Goal: Task Accomplishment & Management: Manage account settings

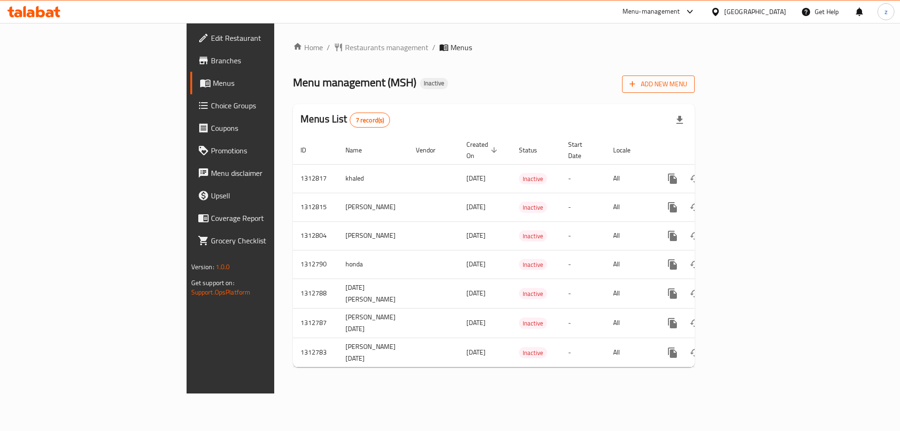
click at [687, 86] on span "Add New Menu" at bounding box center [658, 84] width 58 height 12
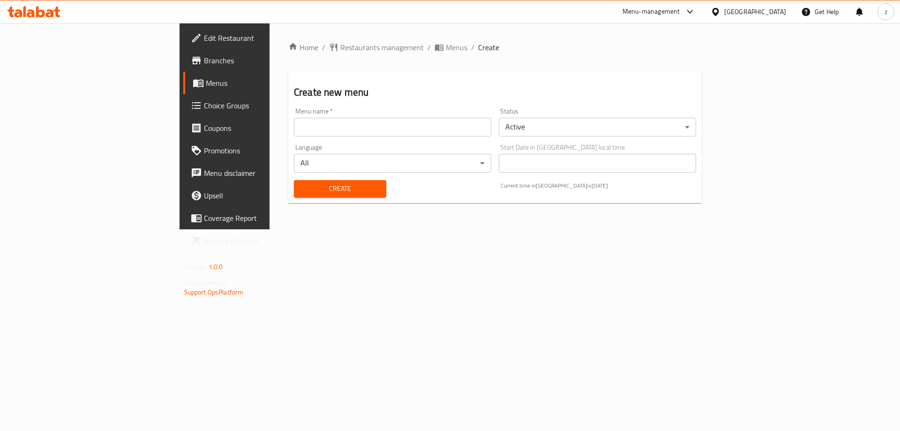
click at [715, 118] on body "​ Menu-management Qatar Get Help z Edit Restaurant Branches Menus Choice Groups…" at bounding box center [450, 227] width 900 height 408
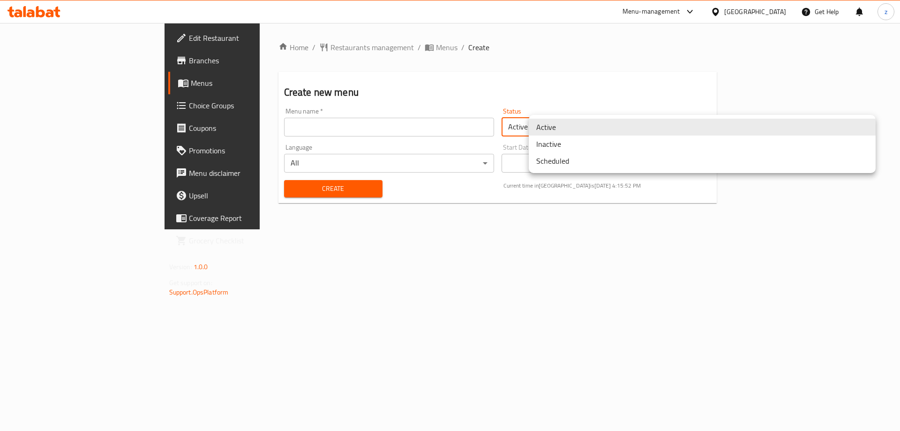
click at [586, 144] on li "Inactive" at bounding box center [702, 143] width 347 height 17
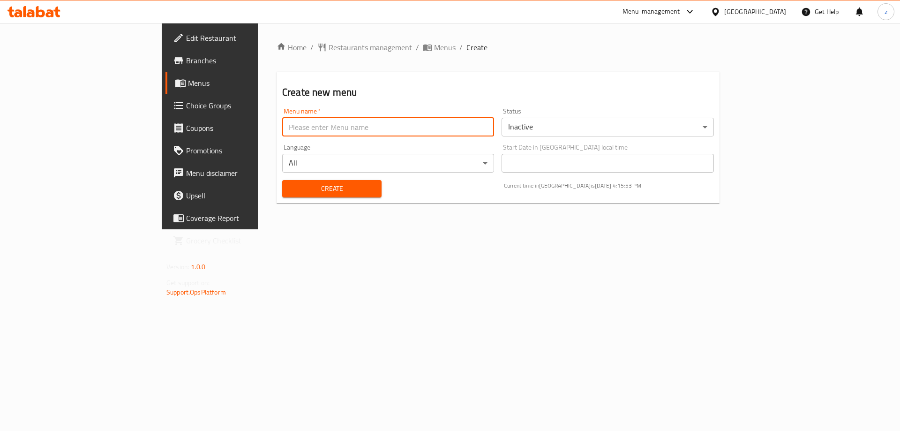
click at [456, 126] on input "text" at bounding box center [388, 127] width 212 height 19
click at [282, 126] on input "text" at bounding box center [388, 127] width 212 height 19
type input "ziad 9/18/2025"
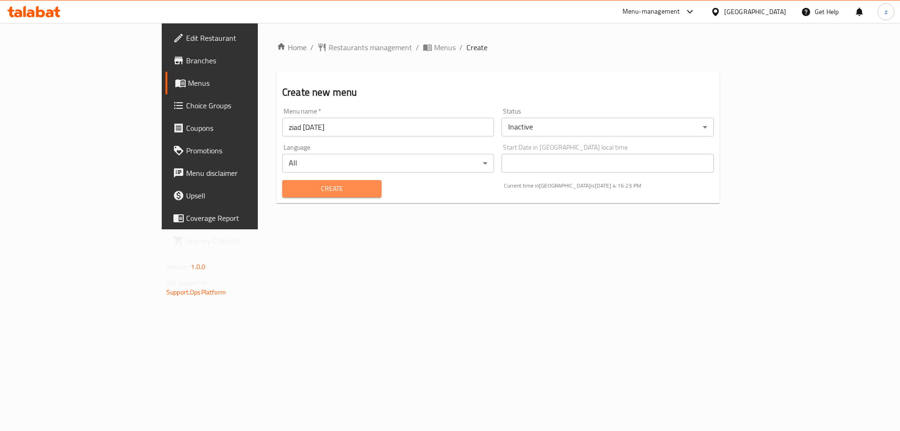
click at [319, 187] on span "Create" at bounding box center [332, 189] width 84 height 12
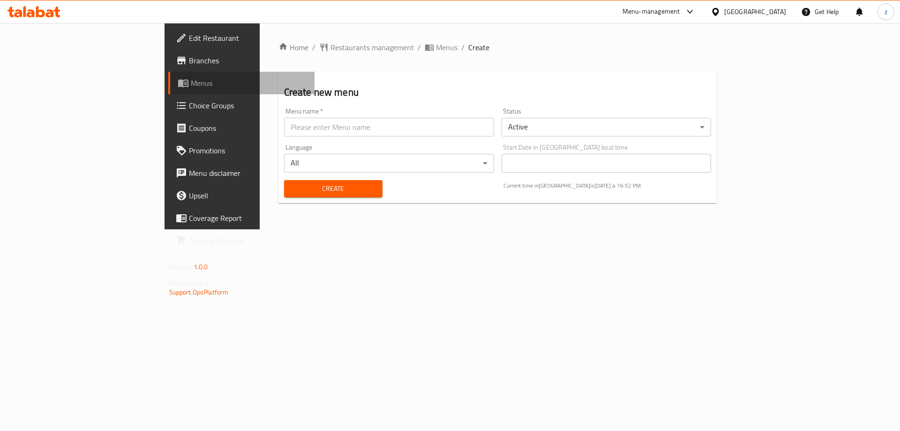
click at [191, 80] on span "Menus" at bounding box center [249, 82] width 117 height 11
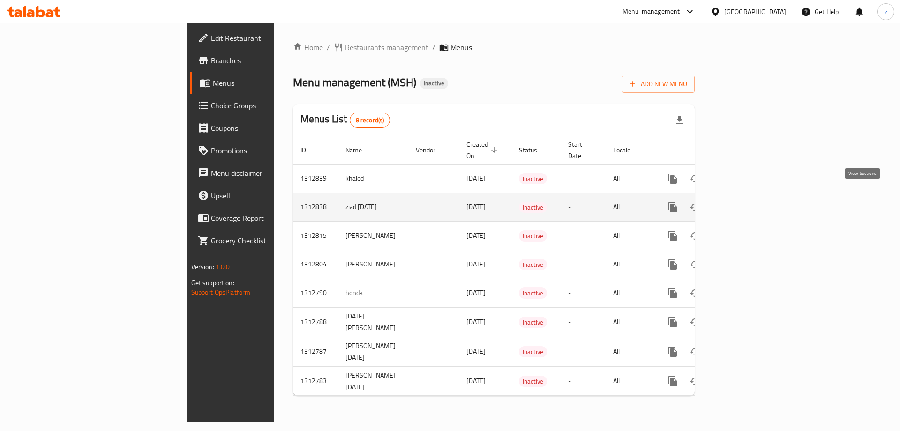
click at [745, 201] on icon "enhanced table" at bounding box center [739, 206] width 11 height 11
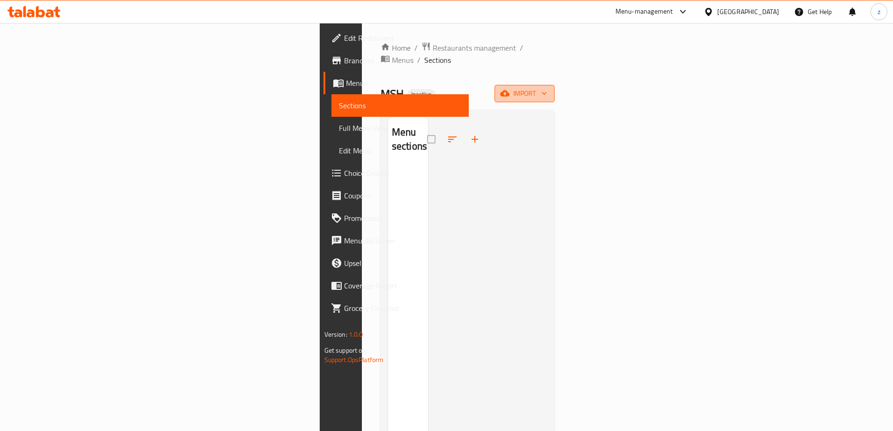
click at [509, 89] on icon "button" at bounding box center [504, 93] width 9 height 9
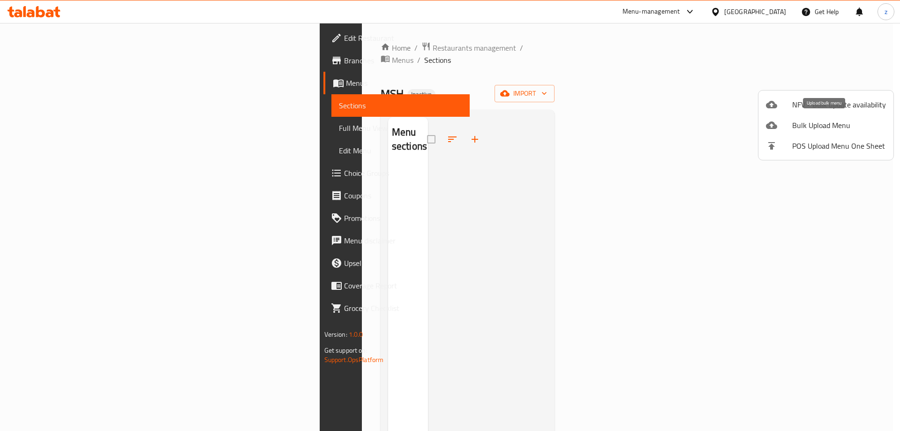
click at [808, 128] on span "Bulk Upload Menu" at bounding box center [839, 124] width 94 height 11
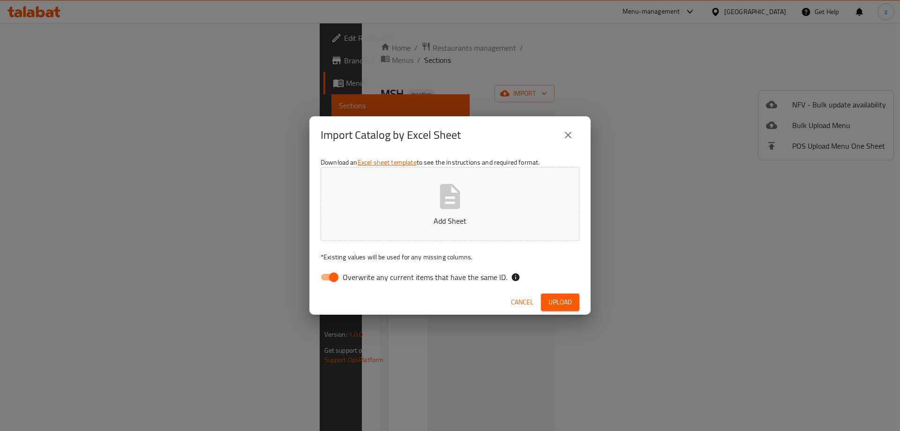
click at [444, 193] on icon "button" at bounding box center [450, 196] width 20 height 25
click at [335, 276] on input "Overwrite any current items that have the same ID." at bounding box center [333, 277] width 53 height 18
checkbox input "false"
click at [552, 305] on span "Upload" at bounding box center [559, 302] width 23 height 12
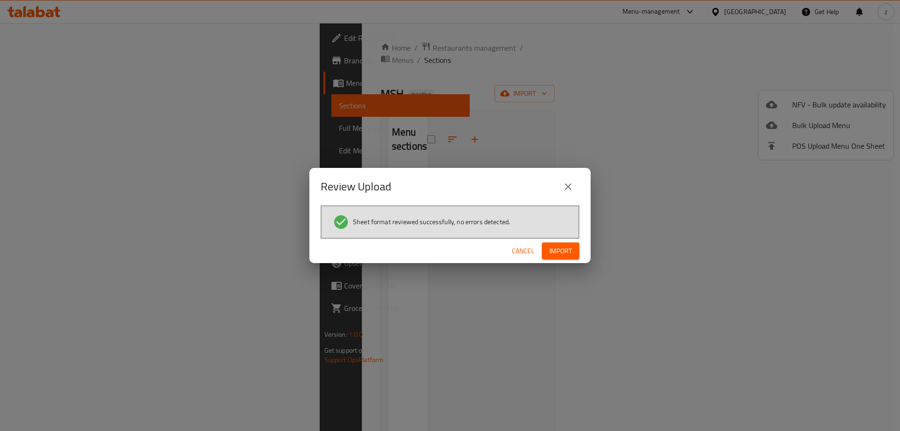
click at [560, 250] on span "Import" at bounding box center [560, 251] width 22 height 12
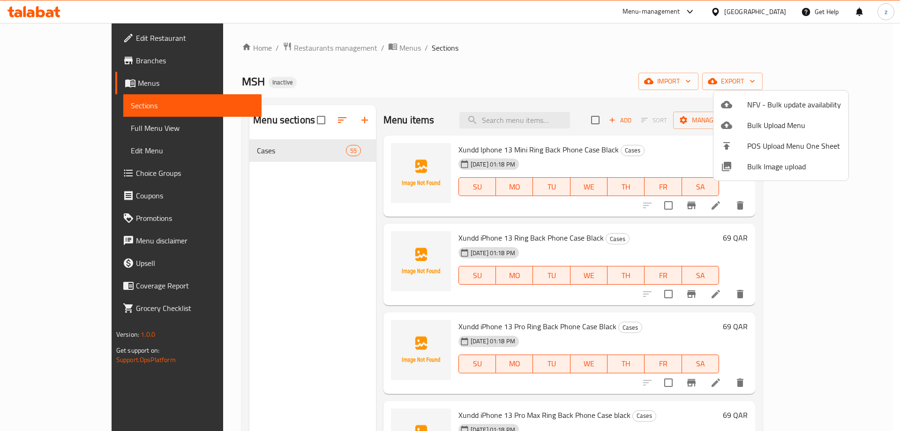
click at [663, 68] on div at bounding box center [450, 215] width 900 height 431
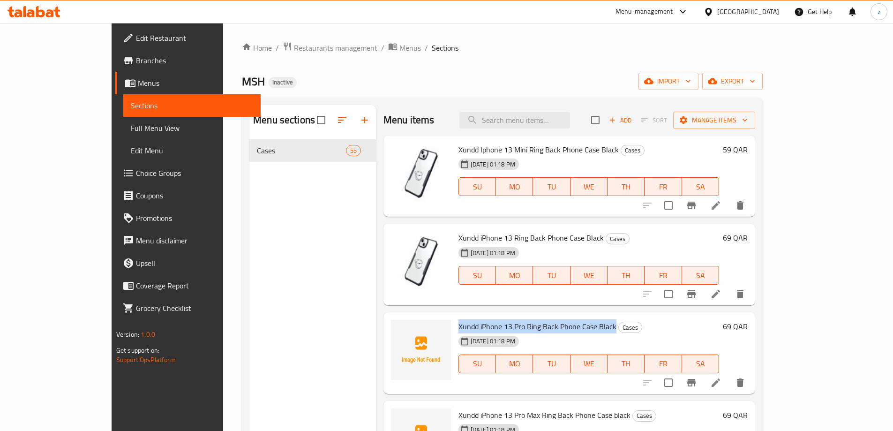
drag, startPoint x: 431, startPoint y: 324, endPoint x: 586, endPoint y: 325, distance: 155.1
click at [586, 325] on span "Xundd iPhone 13 Pro Ring Back Phone Case Black" at bounding box center [537, 326] width 158 height 14
copy span "Xundd iPhone 13 Pro Ring Back Phone Case Black"
click at [521, 54] on div "Home / Restaurants management / Menus / Sections MSH Inactive import export Men…" at bounding box center [502, 292] width 521 height 501
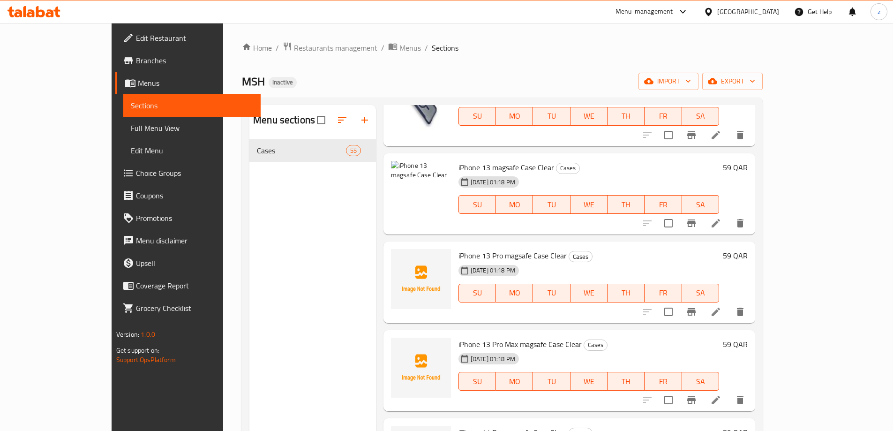
scroll to position [1178, 0]
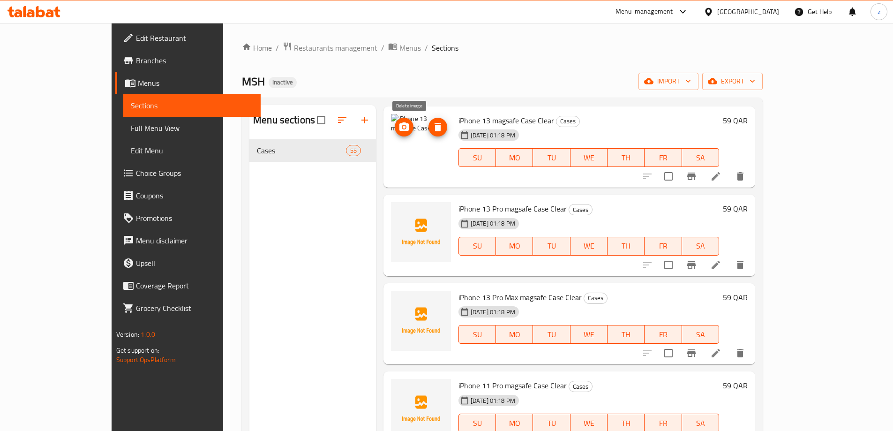
click at [432, 126] on icon "delete image" at bounding box center [437, 126] width 11 height 11
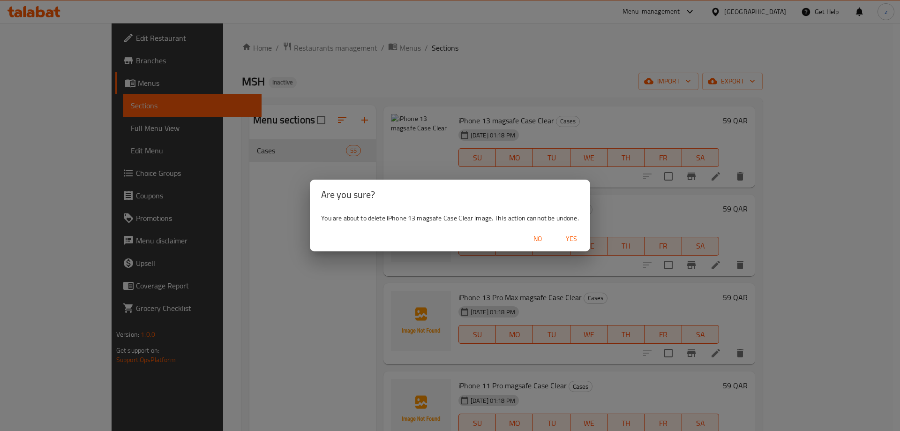
click at [575, 239] on span "Yes" at bounding box center [571, 239] width 22 height 12
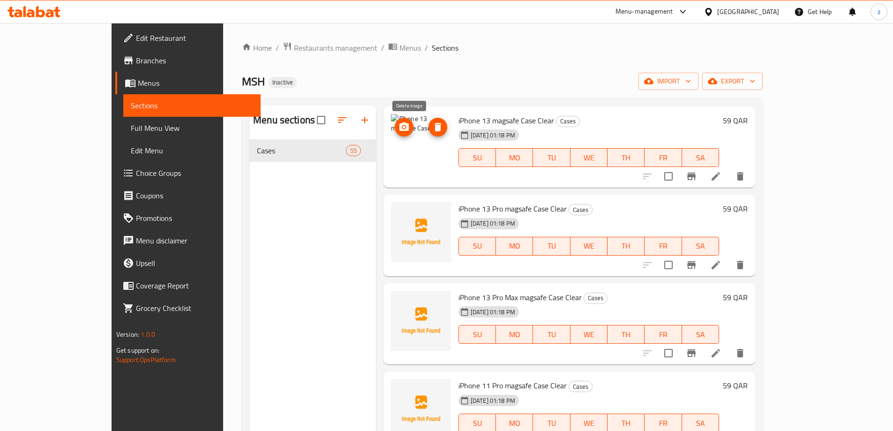
click at [432, 127] on icon "delete image" at bounding box center [437, 126] width 11 height 11
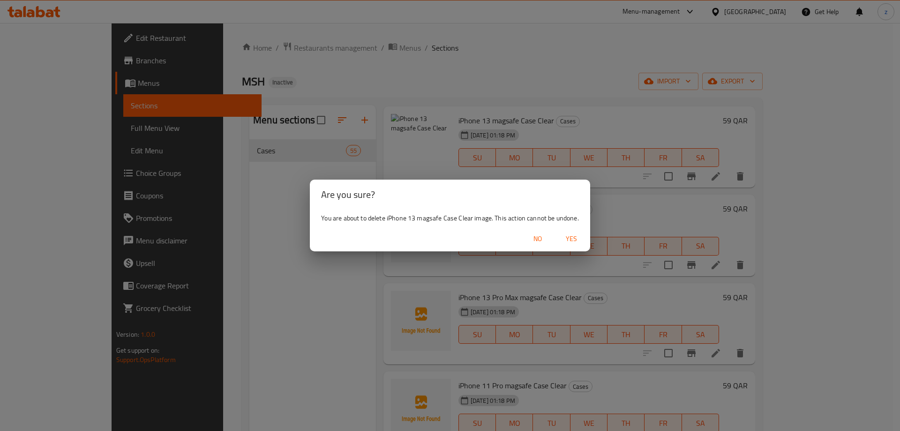
click at [578, 237] on span "Yes" at bounding box center [571, 239] width 22 height 12
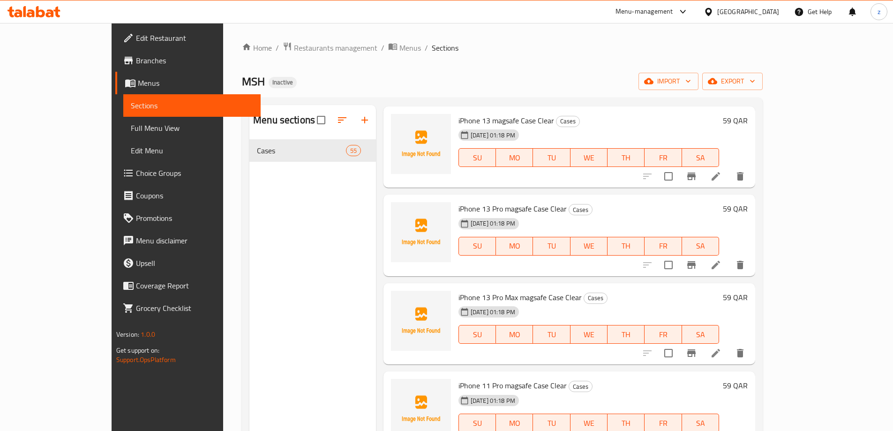
click at [138, 78] on span "Menus" at bounding box center [195, 82] width 115 height 11
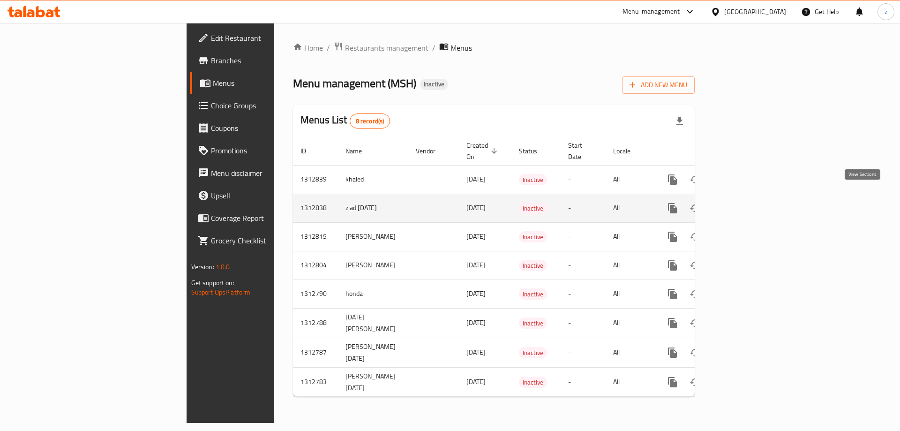
click at [745, 202] on icon "enhanced table" at bounding box center [739, 207] width 11 height 11
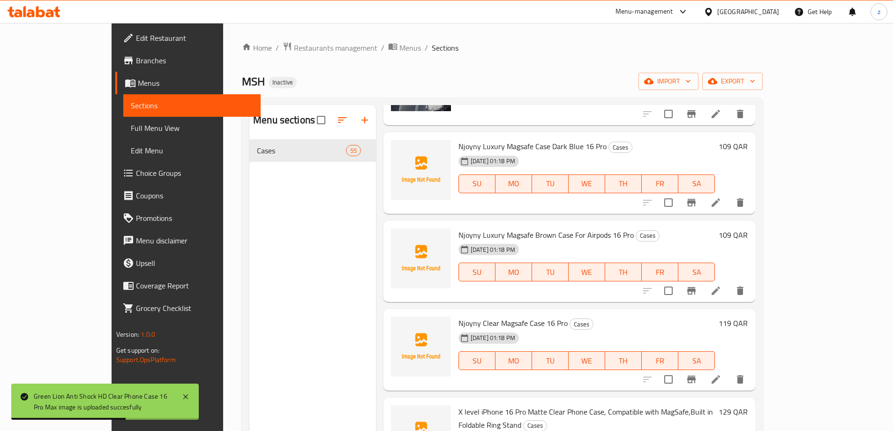
scroll to position [3468, 0]
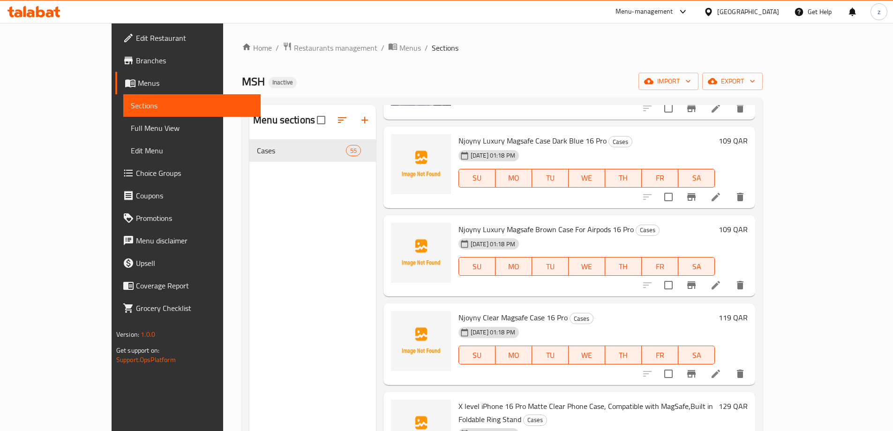
click at [744, 45] on ol "Home / Restaurants management / Menus / Sections" at bounding box center [502, 48] width 521 height 12
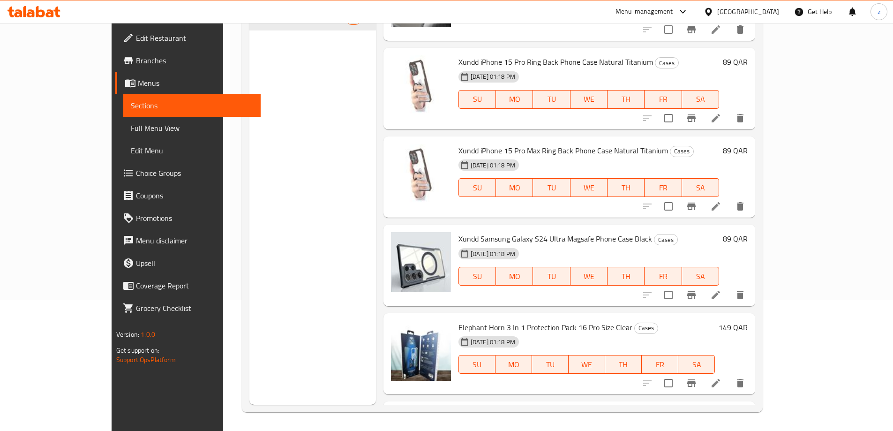
scroll to position [2766, 0]
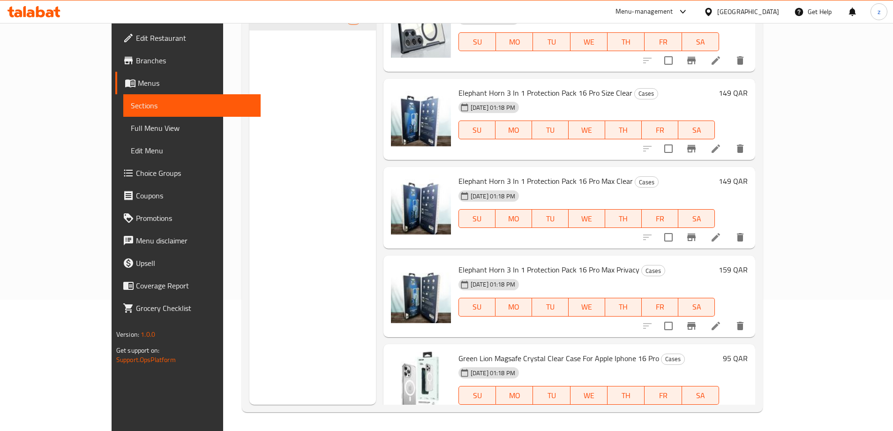
click at [720, 144] on icon at bounding box center [715, 148] width 8 height 8
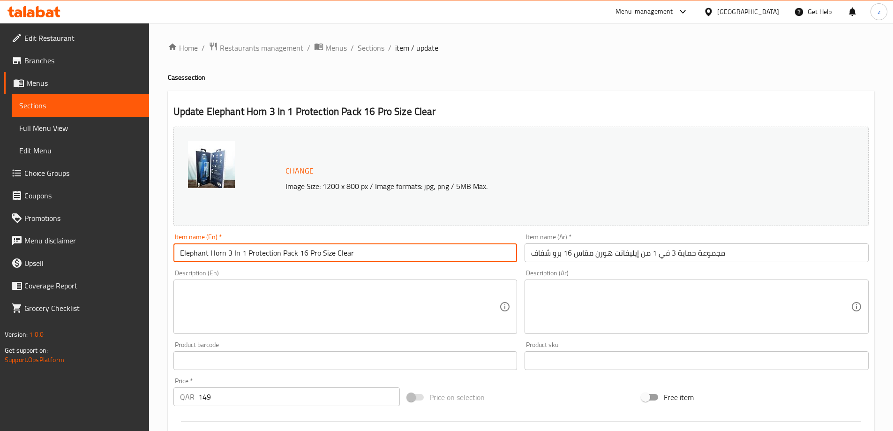
drag, startPoint x: 180, startPoint y: 253, endPoint x: 224, endPoint y: 253, distance: 44.5
click at [224, 253] on input "Elephant Horn 3 In 1 Protection Pack 16 Pro Size Clear" at bounding box center [345, 252] width 344 height 19
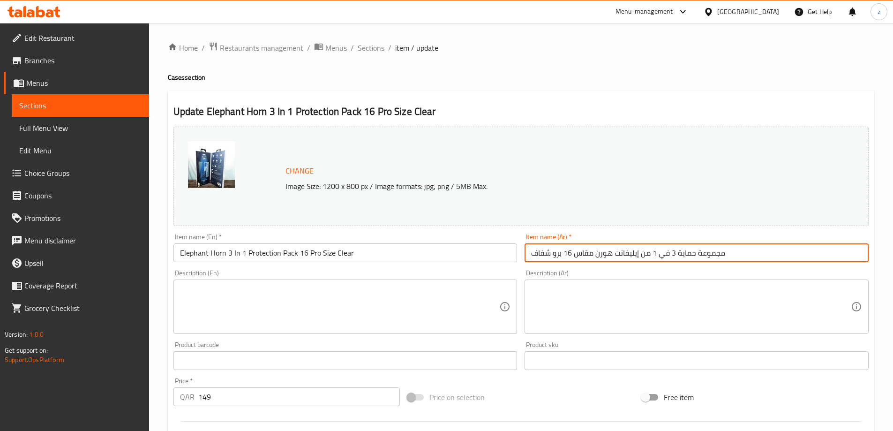
drag, startPoint x: 638, startPoint y: 252, endPoint x: 596, endPoint y: 256, distance: 42.0
click at [596, 256] on input "مجموعة حماية 3 في 1 من إيليفانت هورن مقاس 16 برو شفاف" at bounding box center [696, 252] width 344 height 19
paste input "Elephant Horn"
drag, startPoint x: 531, startPoint y: 254, endPoint x: 540, endPoint y: 256, distance: 8.8
click at [540, 256] on input "مجموعة حماية 3 في 1 من Elephant Horn مقاس 16 برو شفاف" at bounding box center [696, 252] width 344 height 19
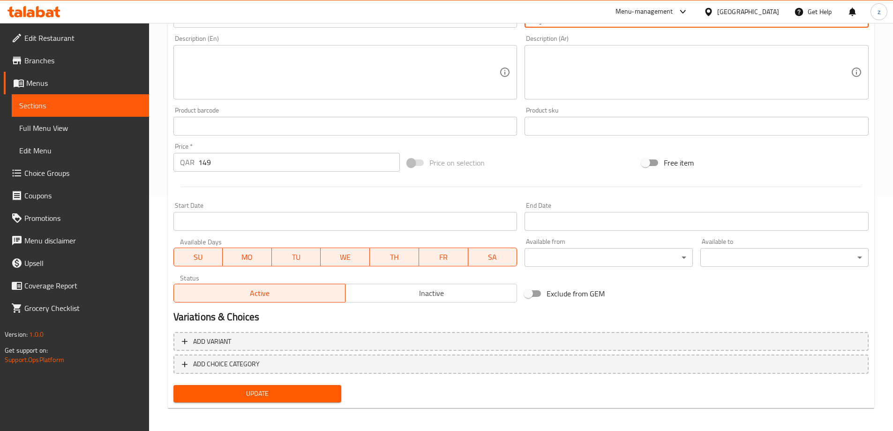
scroll to position [238, 0]
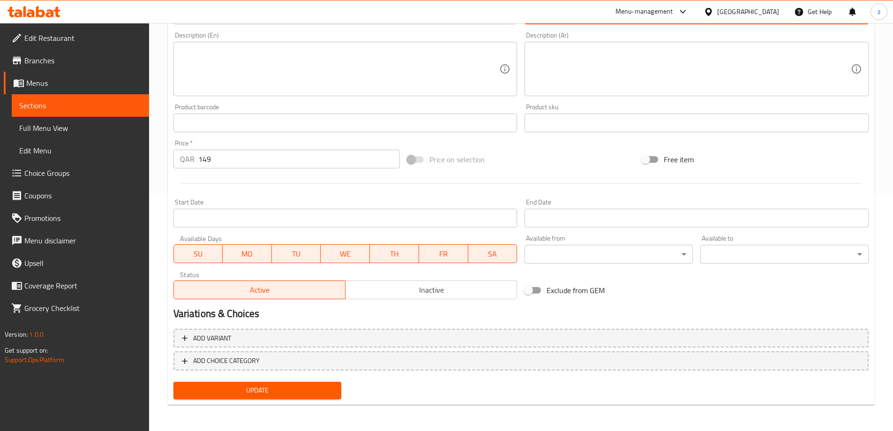
click at [266, 388] on div "Update" at bounding box center [258, 390] width 176 height 25
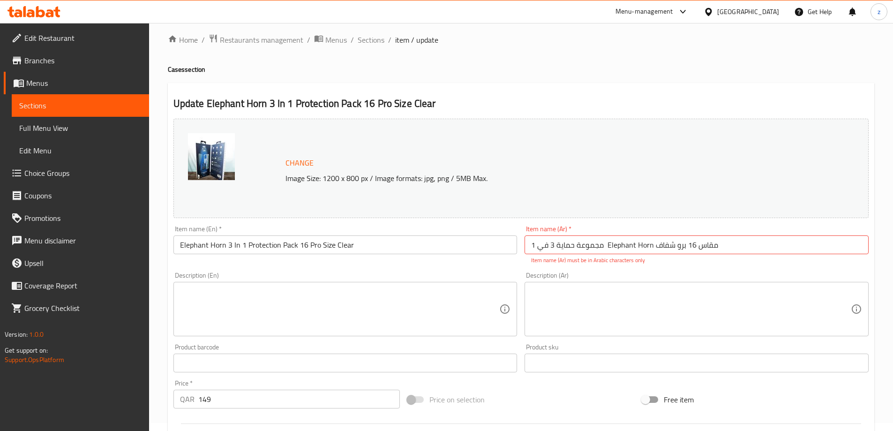
scroll to position [0, 0]
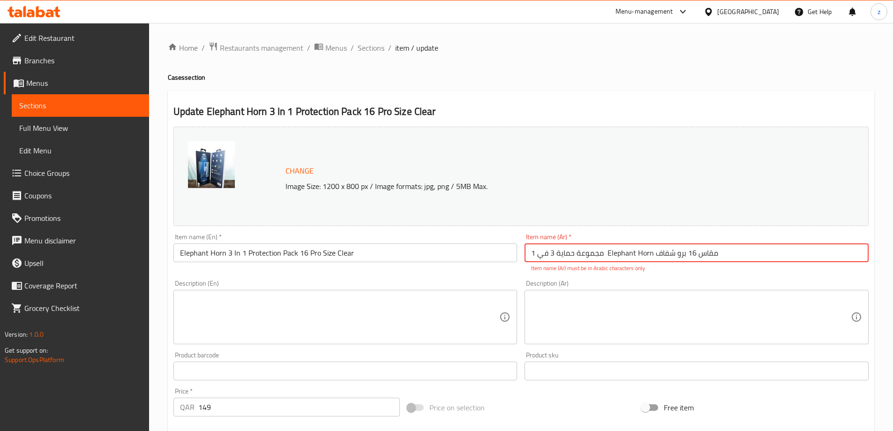
drag, startPoint x: 606, startPoint y: 254, endPoint x: 656, endPoint y: 253, distance: 49.7
click at [656, 253] on input "مجموعة حماية 3 في 1 Elephant Horn مقاس 16 برو شفاف" at bounding box center [696, 252] width 344 height 19
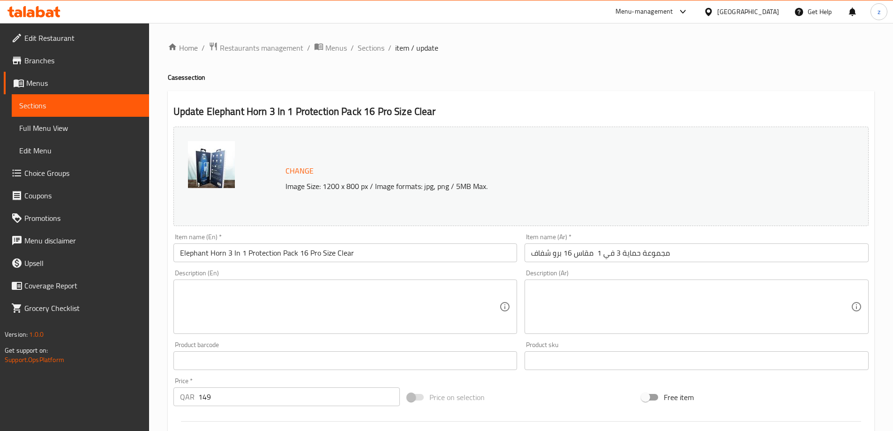
click at [671, 231] on div "Item name (Ar)   * مجموعة حماية 3 في 1 مقاس 16 برو شفاف Item name (Ar) *" at bounding box center [696, 248] width 351 height 36
click at [636, 317] on textarea at bounding box center [691, 306] width 320 height 45
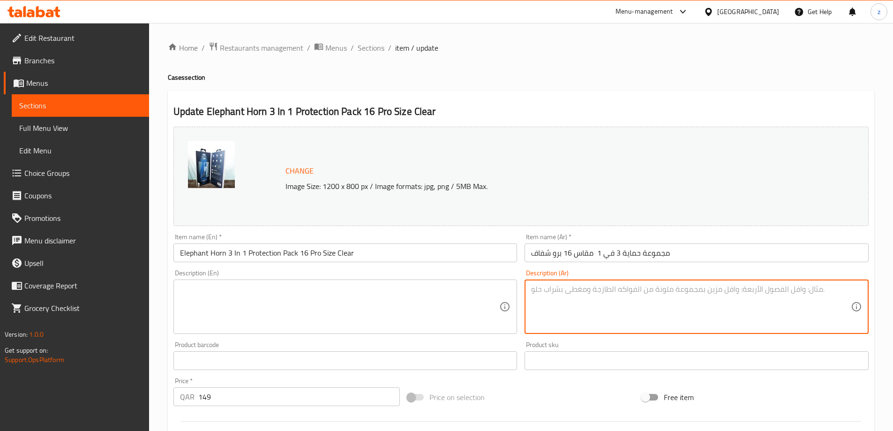
click at [663, 231] on div "Item name (Ar)   * مجموعة حماية 3 في 1 مقاس 16 برو شفاف Item name (Ar) *" at bounding box center [696, 248] width 351 height 36
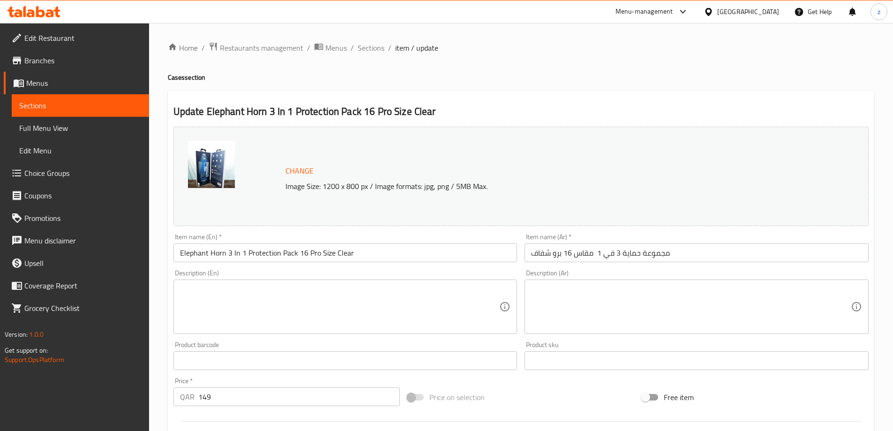
click at [719, 263] on div "Item name (Ar)   * مجموعة حماية 3 في 1 مقاس 16 برو شفاف Item name (Ar) *" at bounding box center [696, 248] width 351 height 36
click at [722, 262] on input "مجموعة حماية 3 في 1 مقاس 16 برو شفاف" at bounding box center [696, 252] width 344 height 19
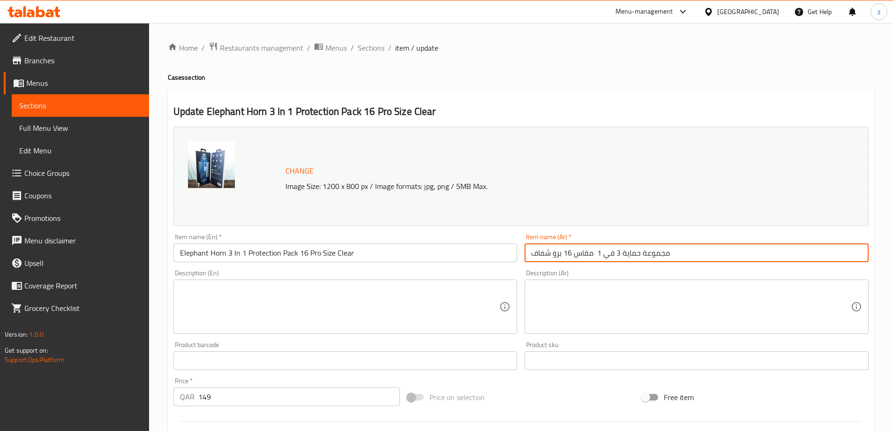
paste input "Elephant Horn"
click at [668, 253] on input "مجموعة حماية 3 في 1 مقاس 16 برو شفافElephant Horn" at bounding box center [696, 252] width 344 height 19
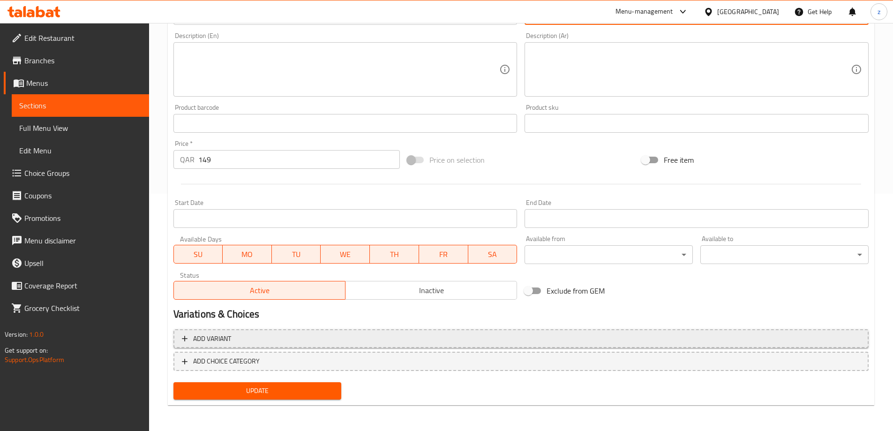
scroll to position [238, 0]
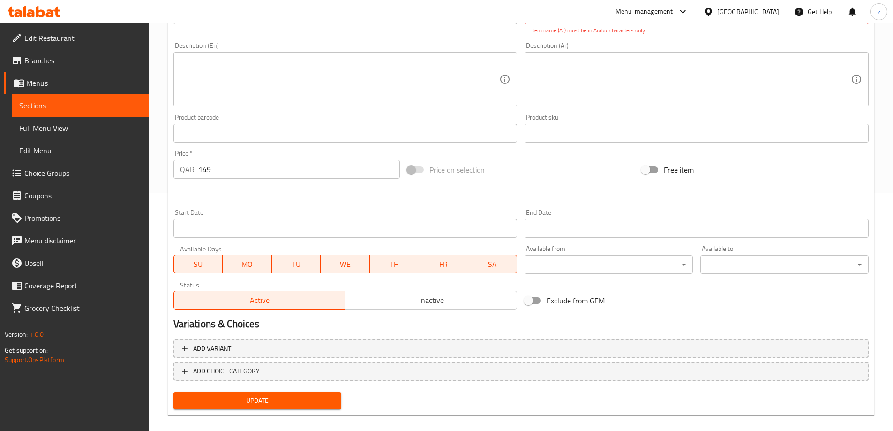
click at [307, 390] on div "Update" at bounding box center [258, 400] width 176 height 25
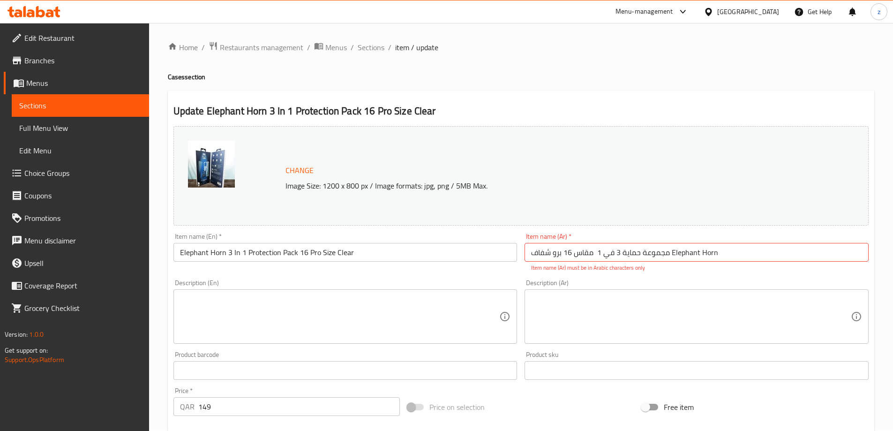
scroll to position [0, 0]
click at [584, 261] on input "مجموعة حماية 3 في 1 مقاس 16 برو شفاف Elephant Horn" at bounding box center [696, 252] width 344 height 19
drag, startPoint x: 725, startPoint y: 253, endPoint x: 667, endPoint y: 262, distance: 58.3
click at [667, 262] on div "Item name (Ar)   * مجموعة حماية 3 في 1 مقاس 16 برو شفاف Elephant Horn Item name…" at bounding box center [696, 252] width 344 height 39
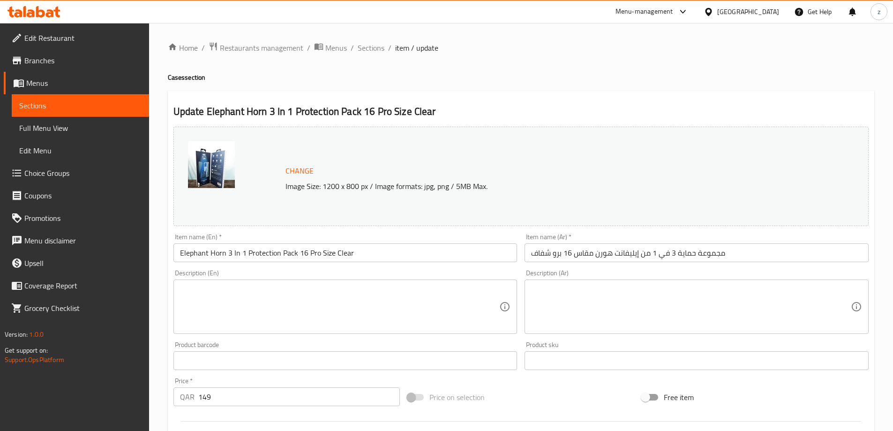
click at [729, 238] on div "Item name (Ar)   * مجموعة حماية 3 في 1 من إيليفانت هورن مقاس 16 برو شفاف Item n…" at bounding box center [696, 247] width 344 height 29
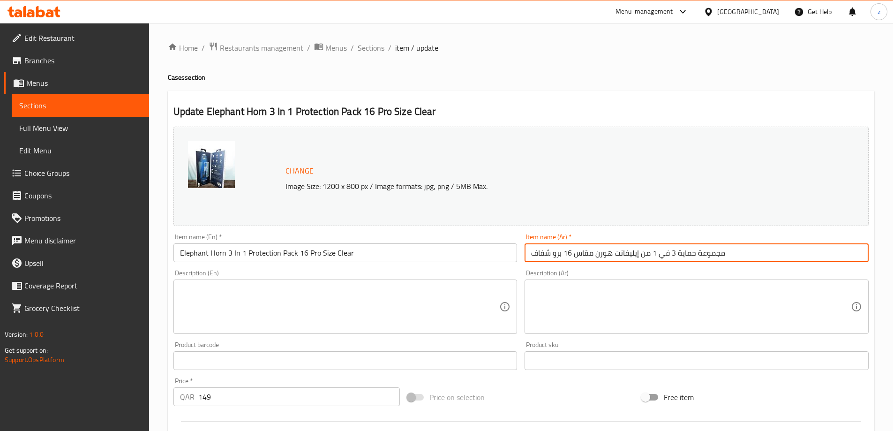
drag, startPoint x: 595, startPoint y: 253, endPoint x: 639, endPoint y: 262, distance: 45.5
click at [639, 262] on input "مجموعة حماية 3 في 1 من إيليفانت هورن مقاس 16 برو شفاف" at bounding box center [696, 252] width 344 height 19
click at [601, 255] on input "مجموعة حماية 3 في 1 من مقاس 16 برو شفاف" at bounding box center [696, 252] width 344 height 19
paste input "إيليفانت هورن"
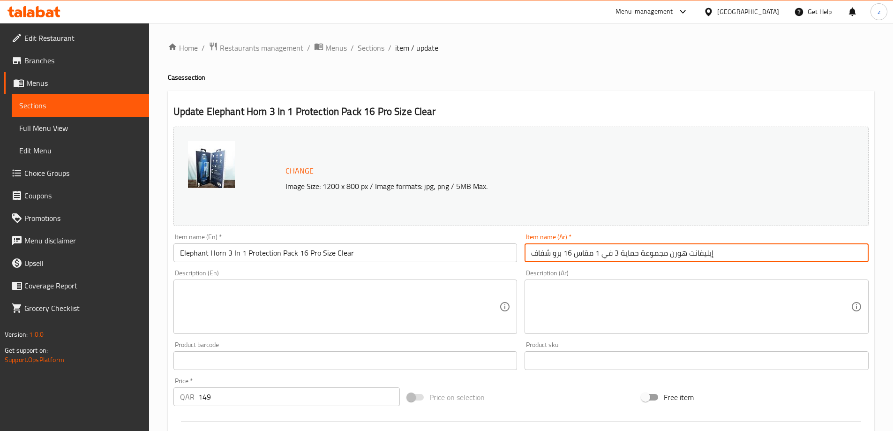
type input "إيليفانت هورن مجموعة حماية 3 في 1 مقاس 16 برو شفاف"
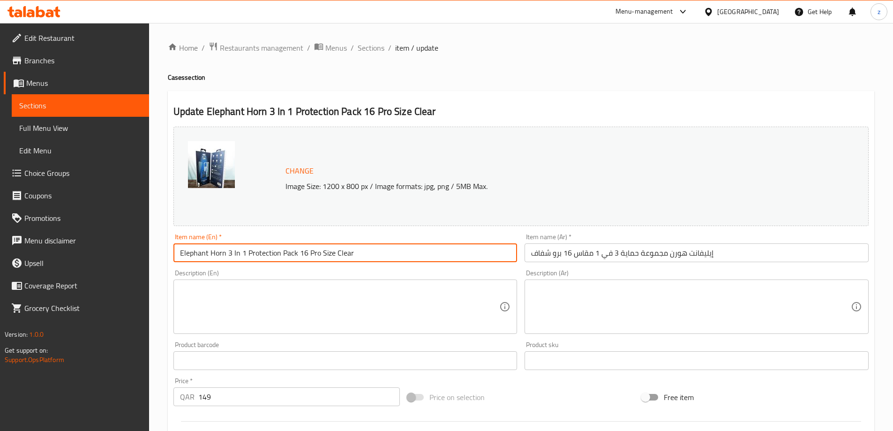
click at [254, 255] on input "Elephant Horn 3 In 1 Protection Pack 16 Pro Size Clear" at bounding box center [345, 252] width 344 height 19
click at [625, 263] on div "Item name (Ar)   * إيليفانت هورن مجموعة حماية 3 في 1 مقاس 16 برو شفاف Item name…" at bounding box center [696, 248] width 351 height 36
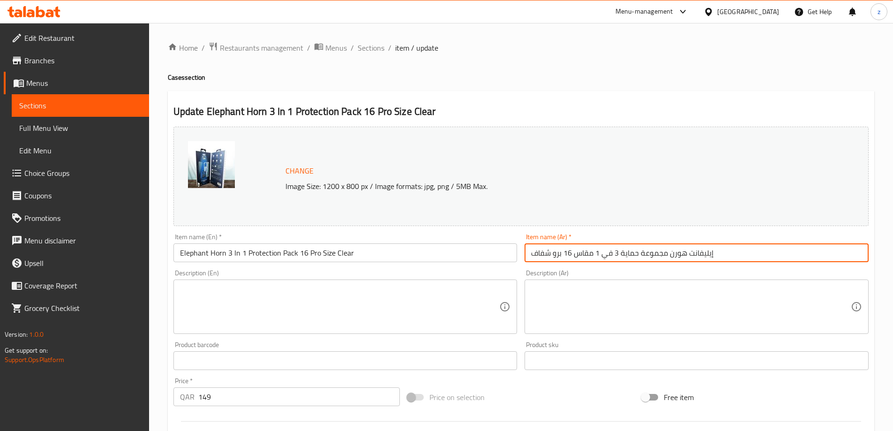
drag, startPoint x: 670, startPoint y: 259, endPoint x: 728, endPoint y: 251, distance: 58.6
click at [728, 251] on input "إيليفانت هورن مجموعة حماية 3 في 1 مقاس 16 برو شفاف" at bounding box center [696, 252] width 344 height 19
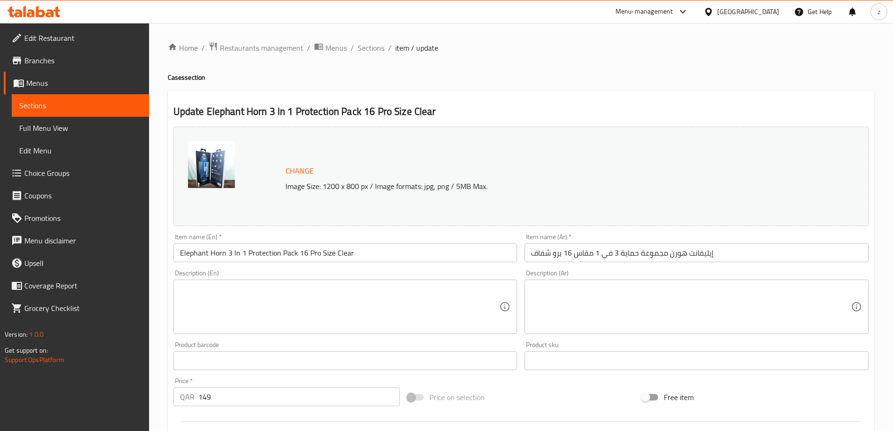
click at [699, 268] on div "Description (Ar) Description (Ar)" at bounding box center [696, 302] width 351 height 72
click at [365, 46] on span "Sections" at bounding box center [371, 47] width 27 height 11
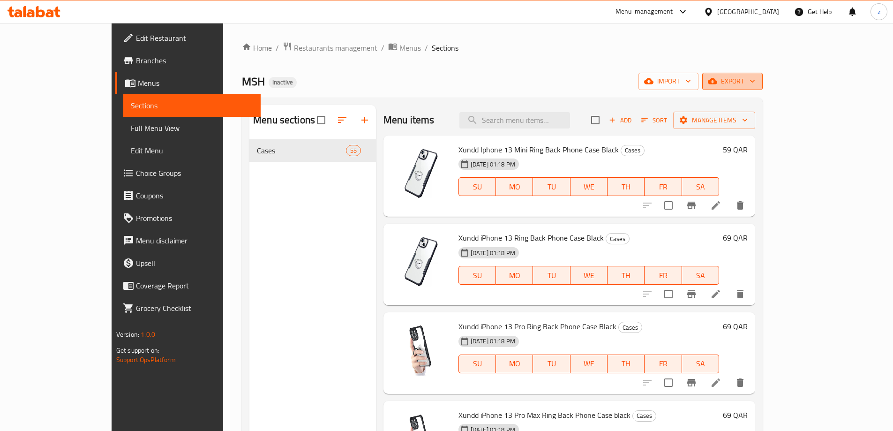
click at [755, 83] on span "export" at bounding box center [731, 81] width 45 height 12
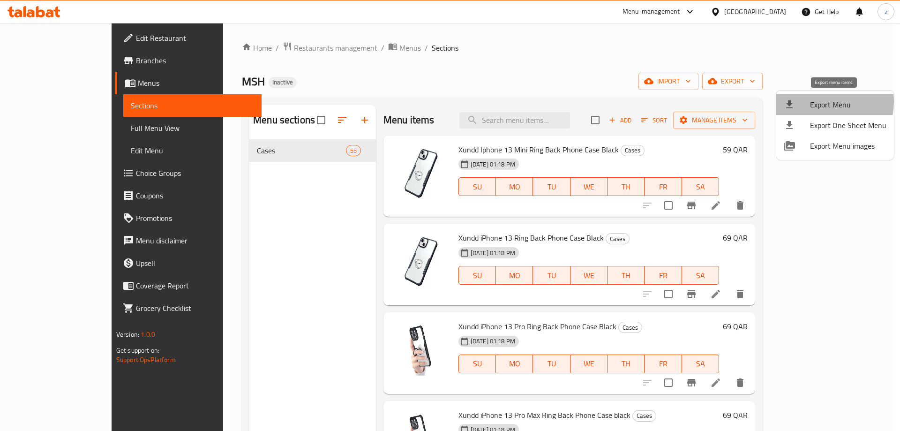
click at [817, 101] on span "Export Menu" at bounding box center [848, 104] width 76 height 11
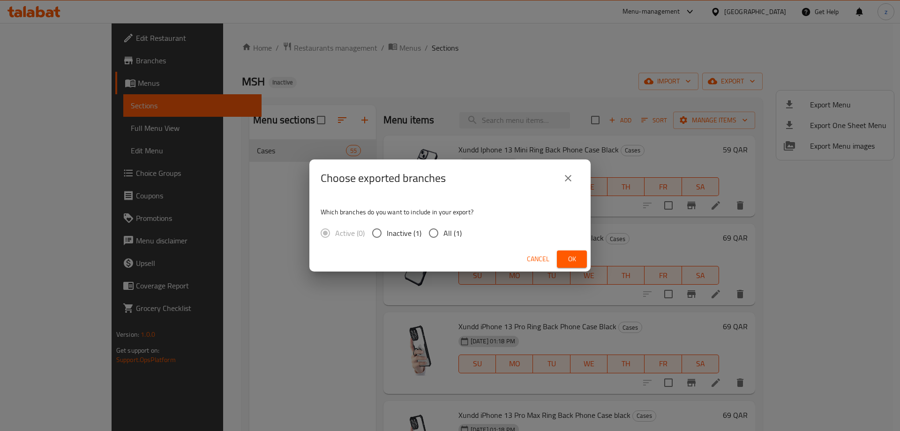
click at [431, 228] on input "All (1)" at bounding box center [434, 233] width 20 height 20
radio input "true"
click at [560, 258] on button "Ok" at bounding box center [572, 258] width 30 height 17
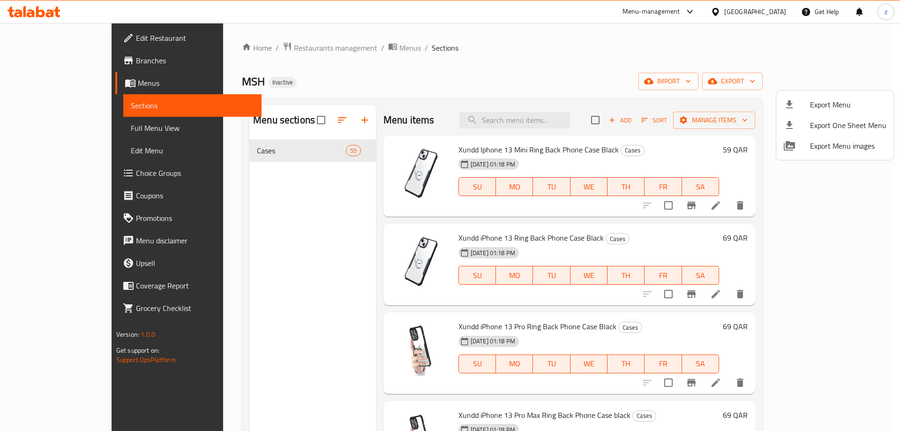
click at [768, 82] on div at bounding box center [450, 215] width 900 height 431
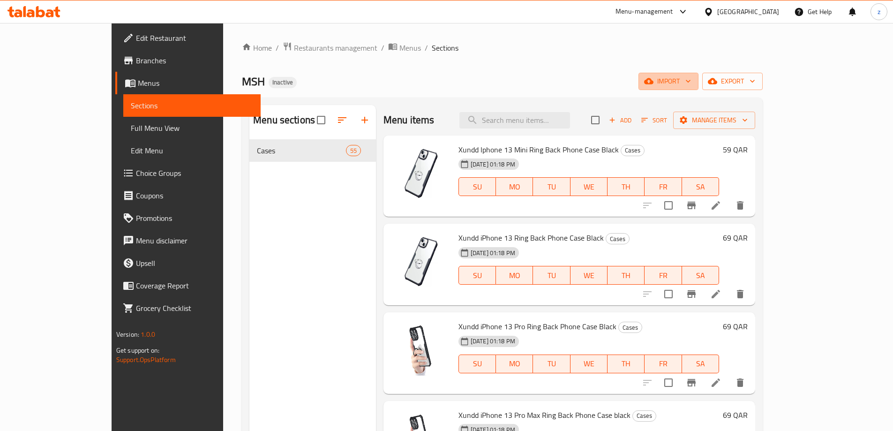
click at [691, 82] on span "import" at bounding box center [668, 81] width 45 height 12
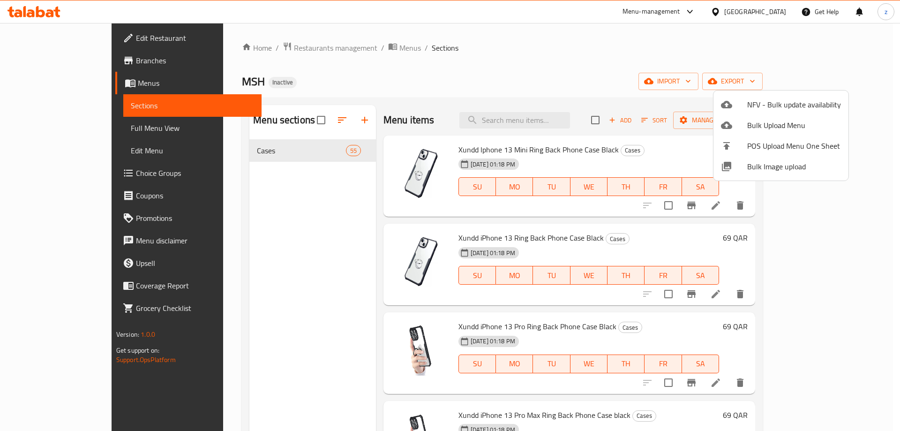
click at [71, 82] on div at bounding box center [450, 215] width 900 height 431
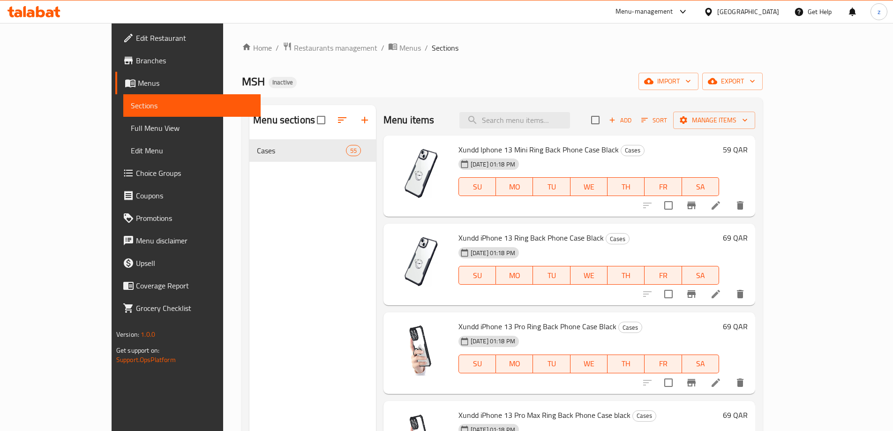
click at [138, 86] on span "Menus" at bounding box center [195, 82] width 115 height 11
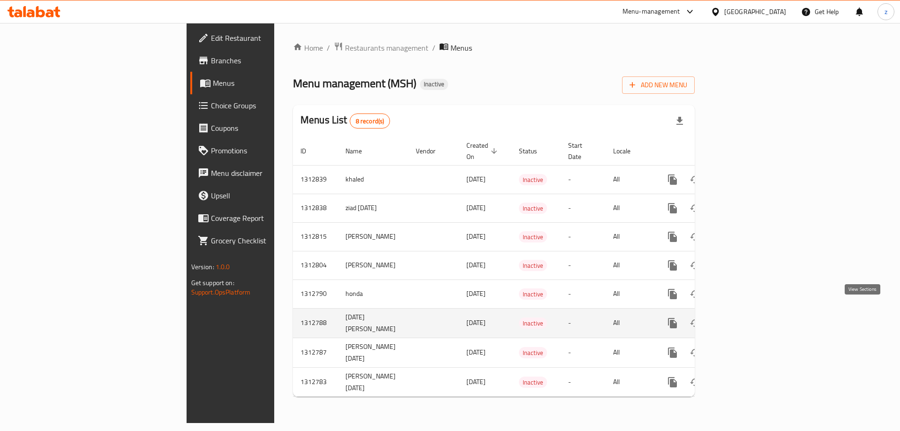
click at [751, 319] on link "enhanced table" at bounding box center [740, 323] width 22 height 22
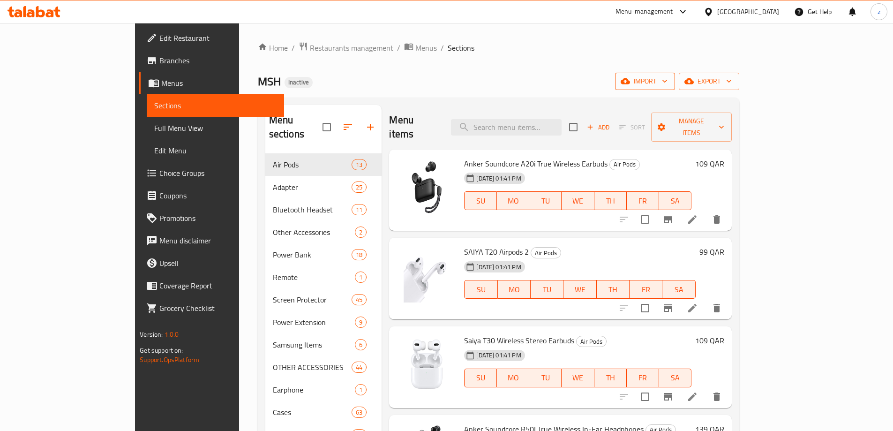
click at [667, 80] on span "import" at bounding box center [644, 81] width 45 height 12
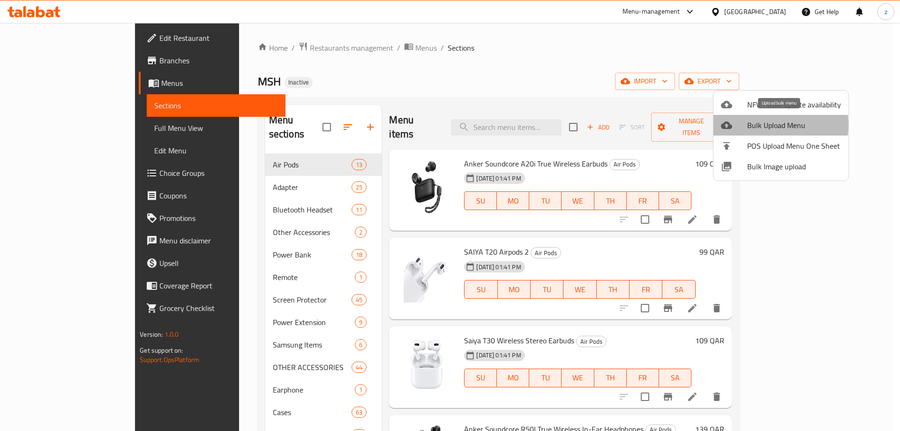
click at [761, 125] on span "Bulk Upload Menu" at bounding box center [794, 124] width 94 height 11
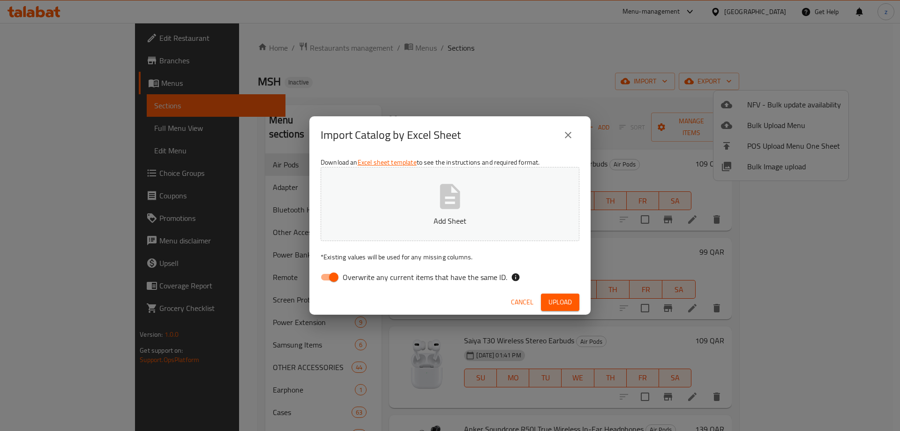
click at [329, 274] on input "Overwrite any current items that have the same ID." at bounding box center [333, 277] width 53 height 18
checkbox input "false"
click at [385, 214] on button "Add Sheet" at bounding box center [449, 204] width 259 height 74
click at [566, 303] on span "Upload" at bounding box center [559, 302] width 23 height 12
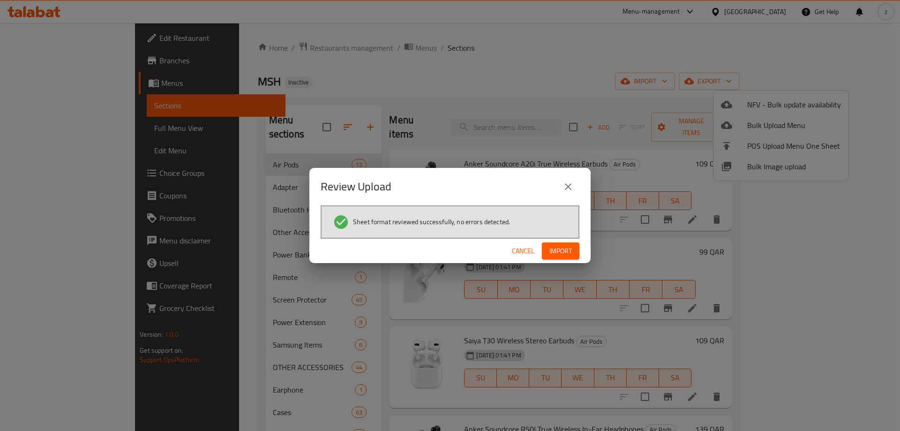
click at [557, 247] on span "Import" at bounding box center [560, 251] width 22 height 12
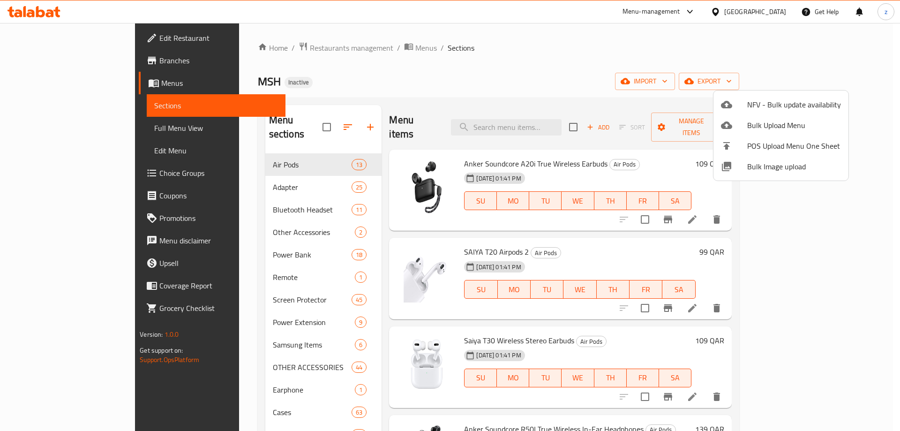
click at [266, 398] on div at bounding box center [450, 215] width 900 height 431
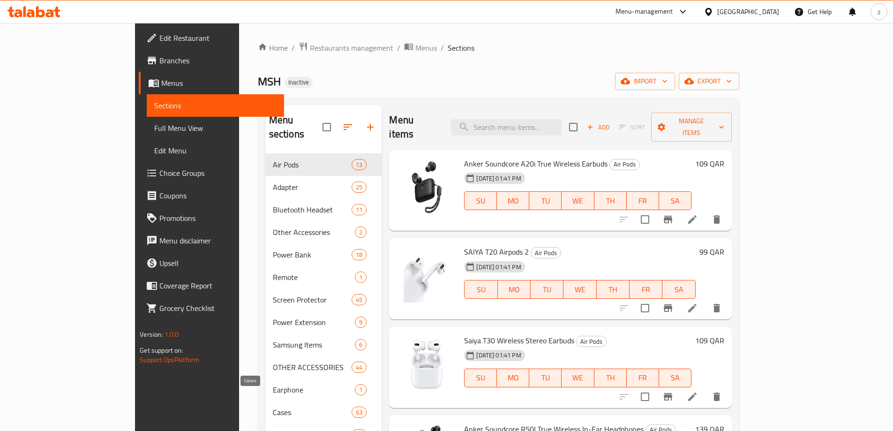
click at [296, 406] on span "Cases" at bounding box center [312, 411] width 79 height 11
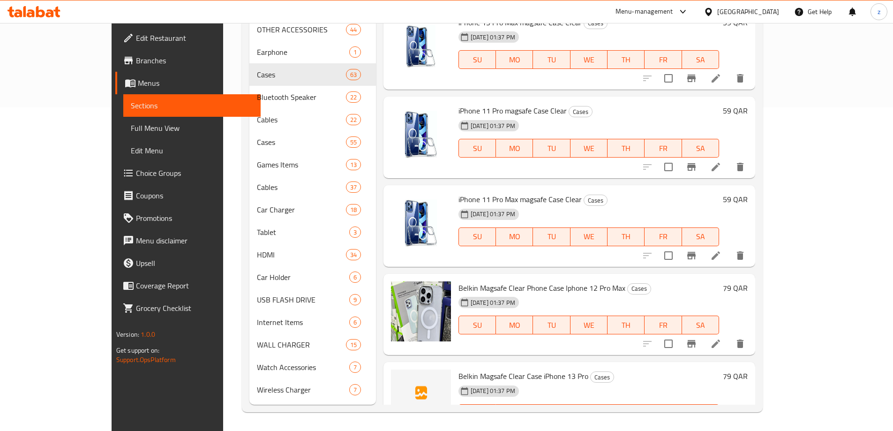
scroll to position [1125, 0]
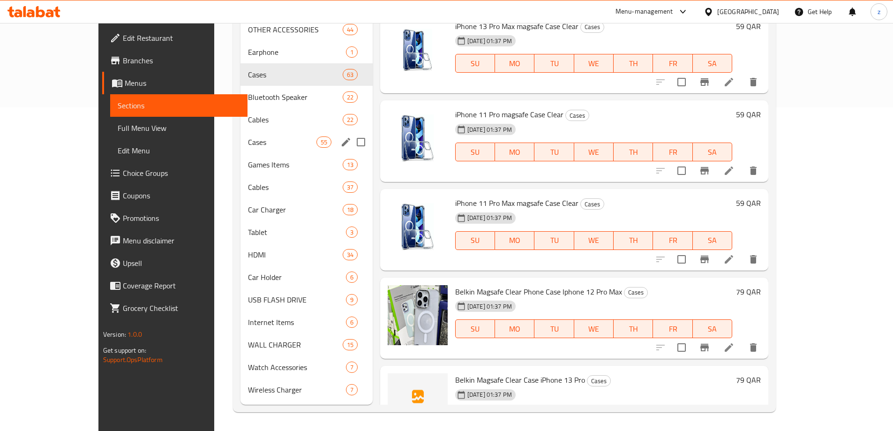
click at [281, 139] on span "Cases" at bounding box center [282, 141] width 68 height 11
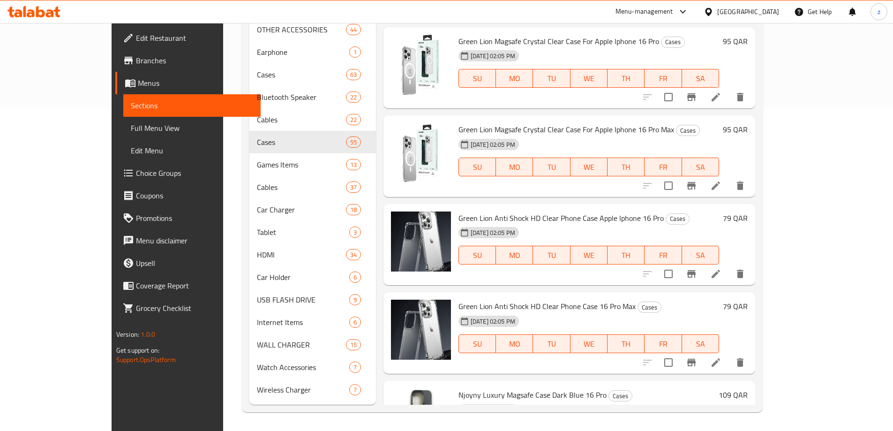
scroll to position [2952, 0]
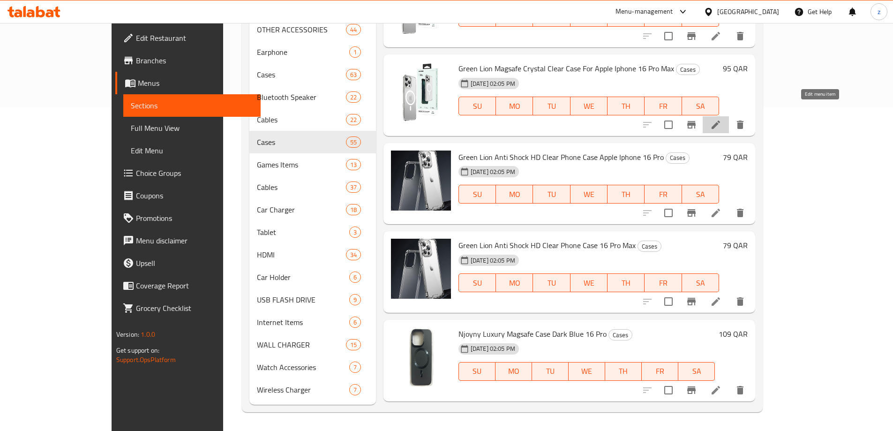
click at [721, 119] on icon at bounding box center [715, 124] width 11 height 11
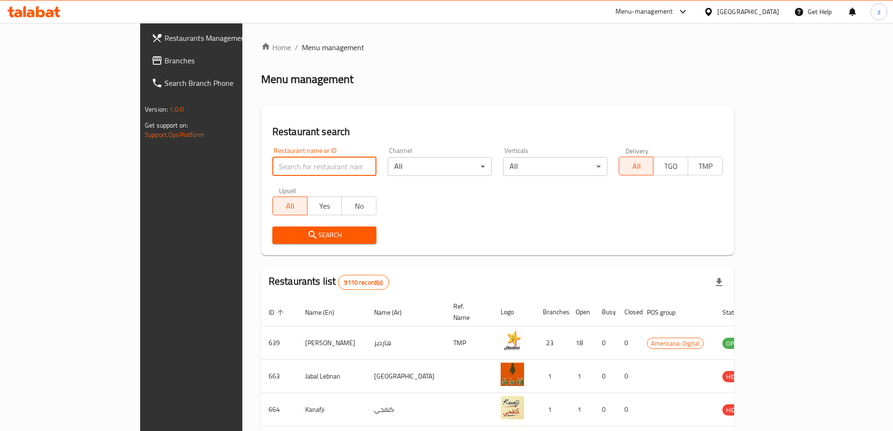
click at [272, 157] on input "search" at bounding box center [324, 166] width 104 height 19
type input "777621"
click button "Search" at bounding box center [324, 234] width 104 height 17
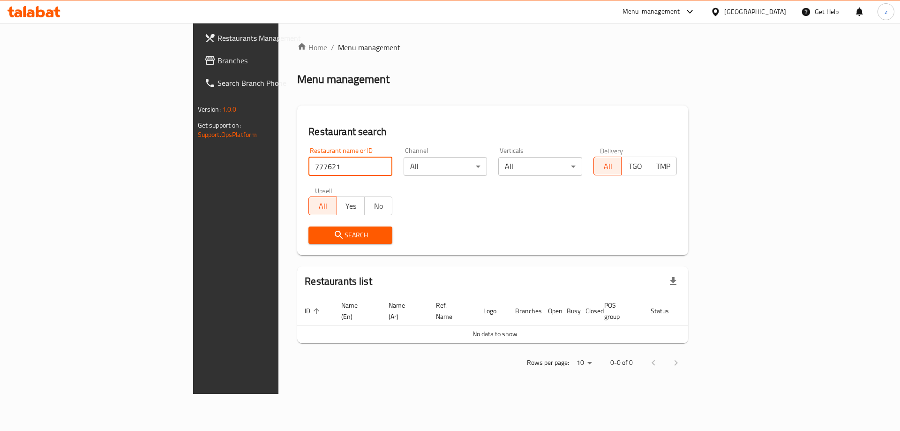
click at [333, 168] on input "777621" at bounding box center [350, 166] width 84 height 19
click at [308, 159] on input "search" at bounding box center [350, 166] width 84 height 19
paste input "777884"
type input "777884"
click button "Search" at bounding box center [350, 234] width 84 height 17
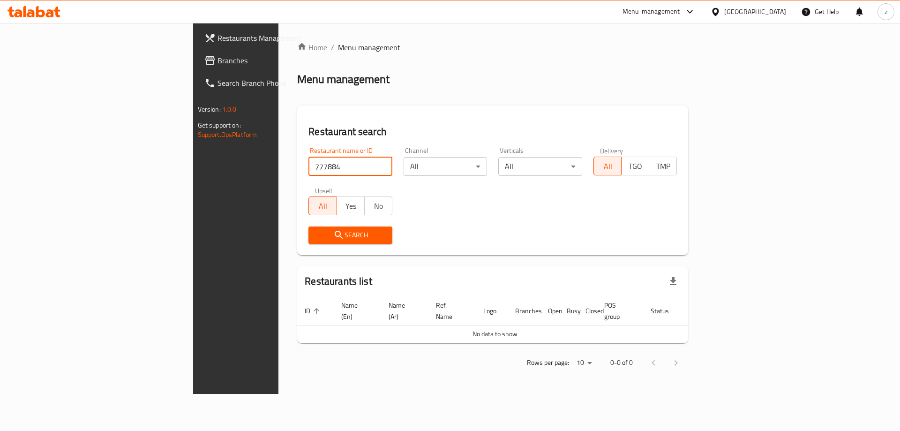
click at [217, 58] on span "Branches" at bounding box center [276, 60] width 119 height 11
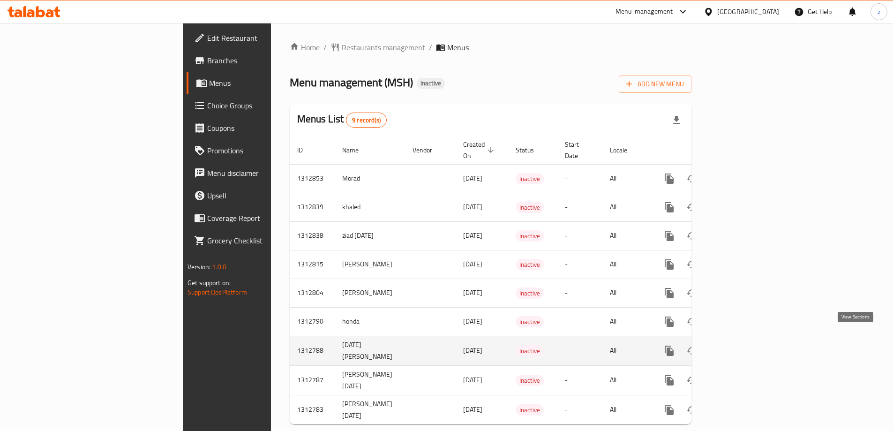
click at [742, 345] on icon "enhanced table" at bounding box center [736, 350] width 11 height 11
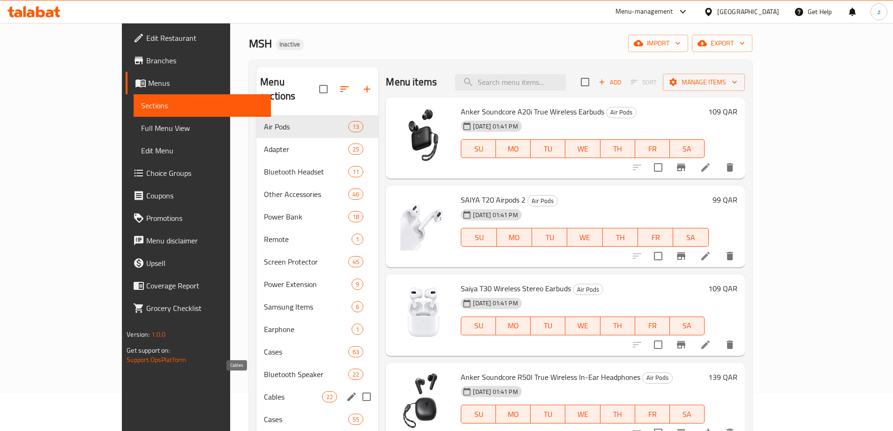
scroll to position [47, 0]
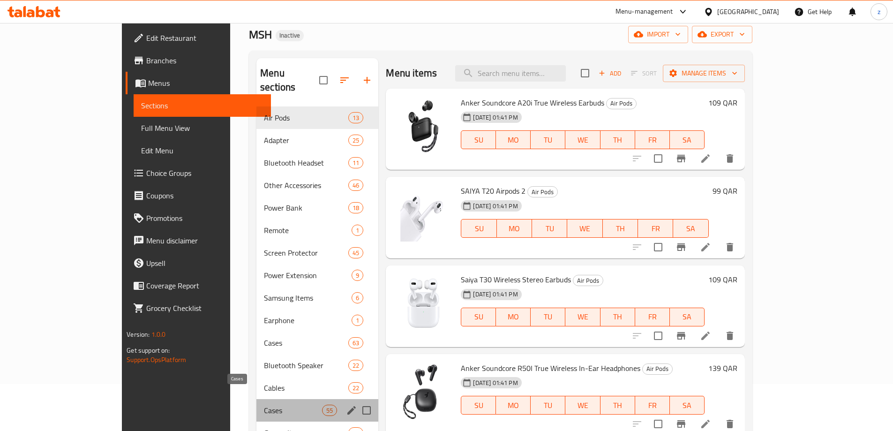
click at [264, 404] on span "Cases" at bounding box center [293, 409] width 58 height 11
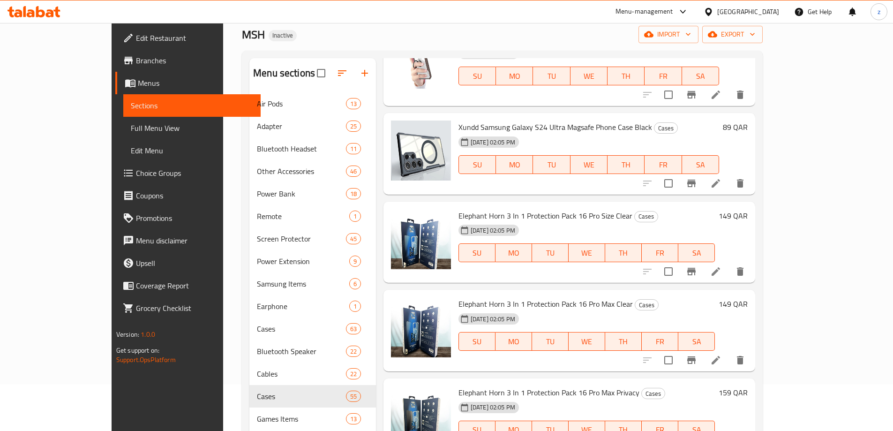
scroll to position [2764, 0]
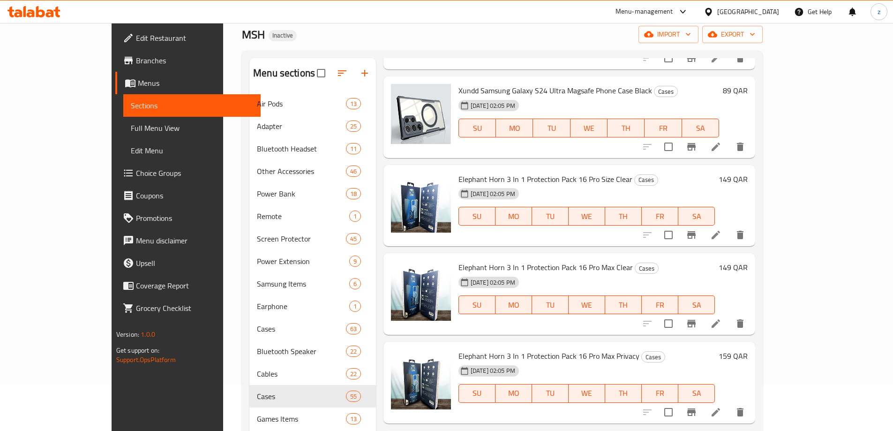
click at [729, 315] on li at bounding box center [715, 323] width 26 height 17
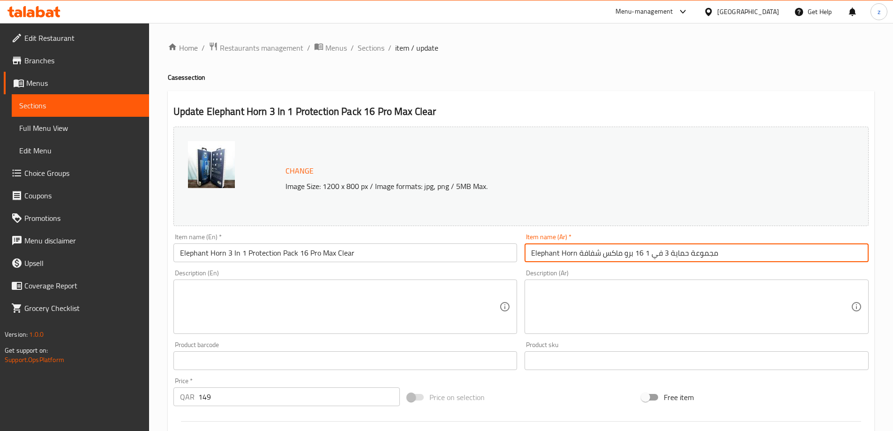
drag, startPoint x: 530, startPoint y: 251, endPoint x: 573, endPoint y: 255, distance: 42.3
click at [573, 255] on input "Elephant Horn مجموعة حماية 3 في 1 16 برو ماكس شفافة" at bounding box center [696, 252] width 344 height 19
click at [576, 251] on input "Elephant Horn مجموعة حماية 3 في 1 16 برو ماكس شفافة" at bounding box center [696, 252] width 344 height 19
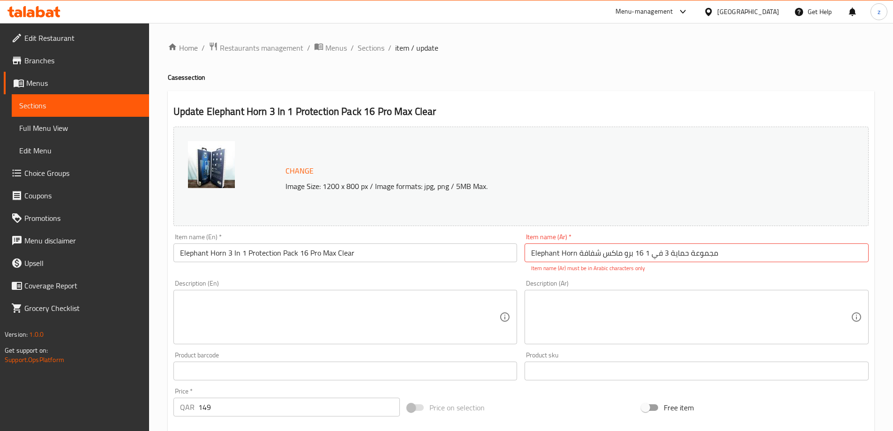
click at [656, 110] on h2 "Update Elephant Horn 3 In 1 Protection Pack 16 Pro Max Clear" at bounding box center [520, 111] width 695 height 14
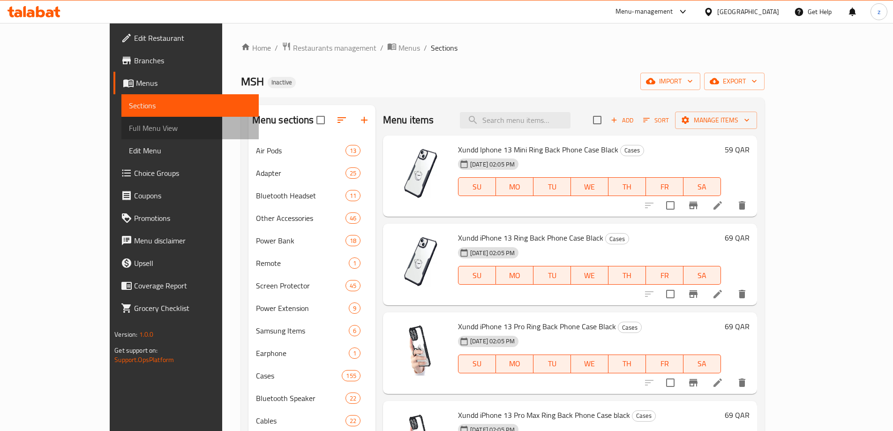
click at [129, 122] on span "Full Menu View" at bounding box center [190, 127] width 122 height 11
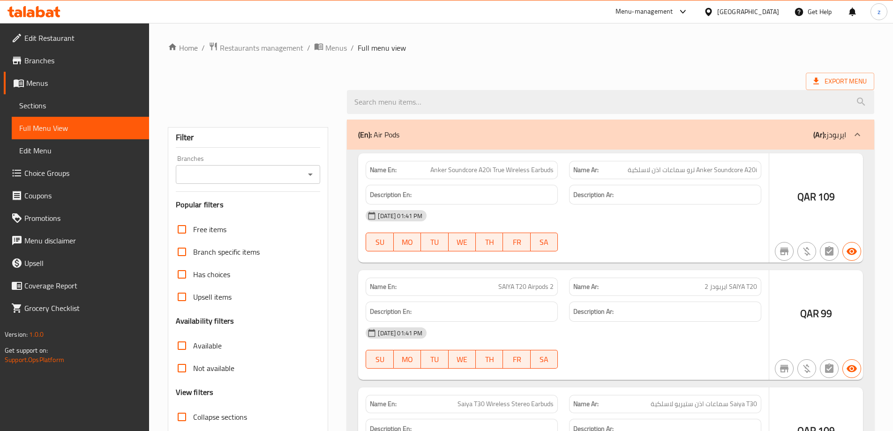
click at [57, 128] on span "Full Menu View" at bounding box center [80, 127] width 122 height 11
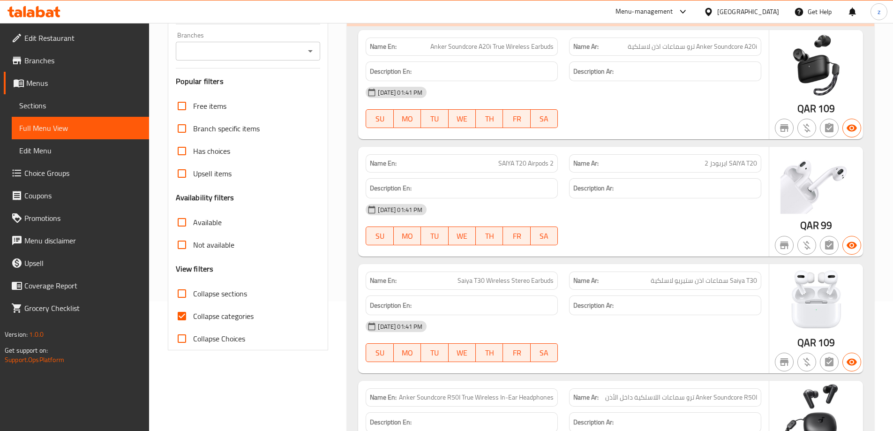
scroll to position [141, 0]
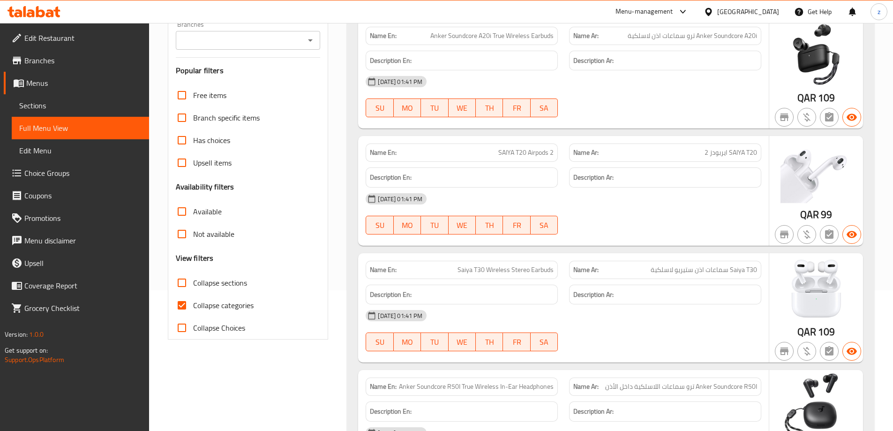
click at [228, 284] on span "Collapse sections" at bounding box center [220, 282] width 54 height 11
click at [193, 284] on input "Collapse sections" at bounding box center [182, 282] width 22 height 22
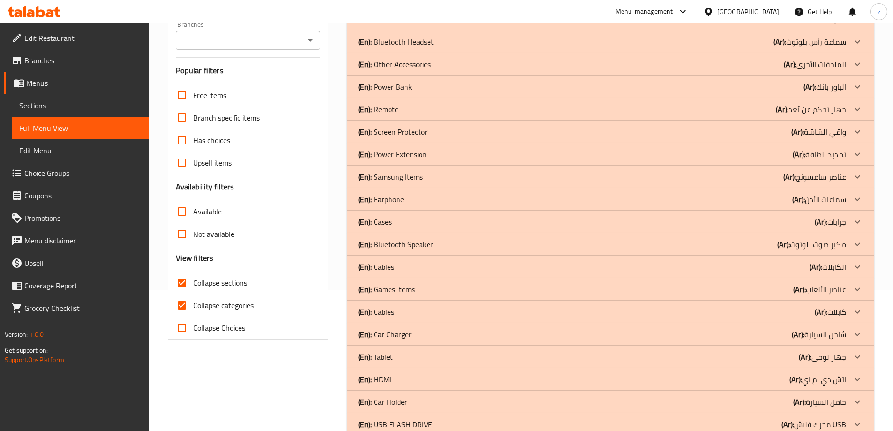
click at [179, 282] on input "Collapse sections" at bounding box center [182, 282] width 22 height 22
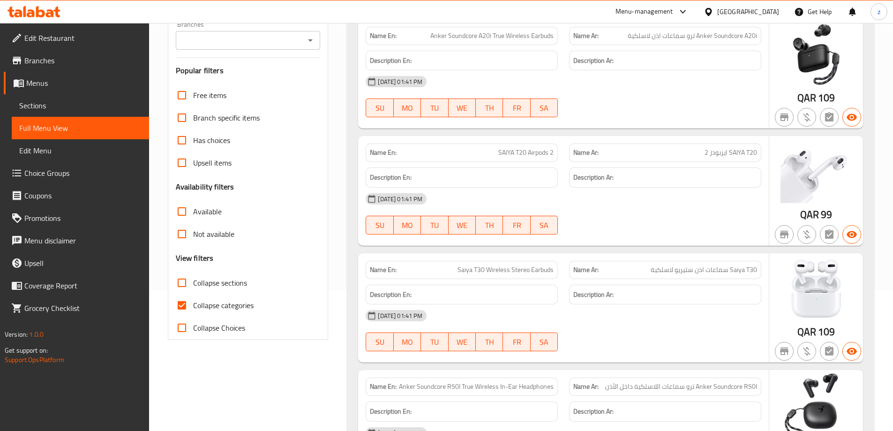
click at [183, 284] on input "Collapse sections" at bounding box center [182, 282] width 22 height 22
checkbox input "true"
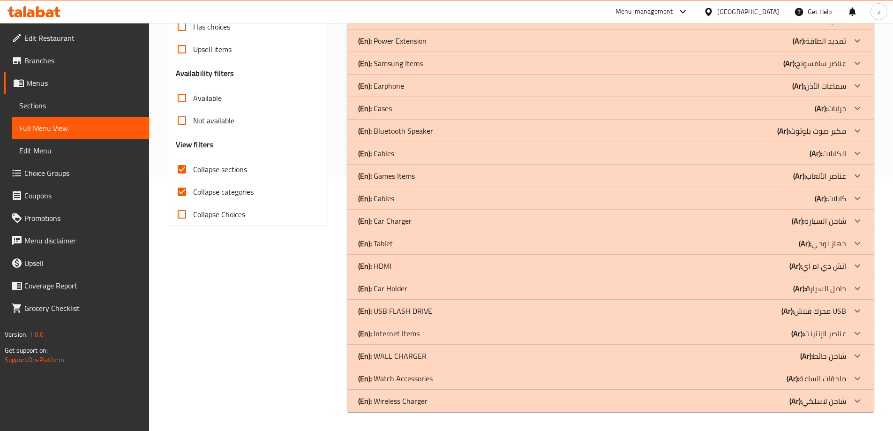
scroll to position [67, 0]
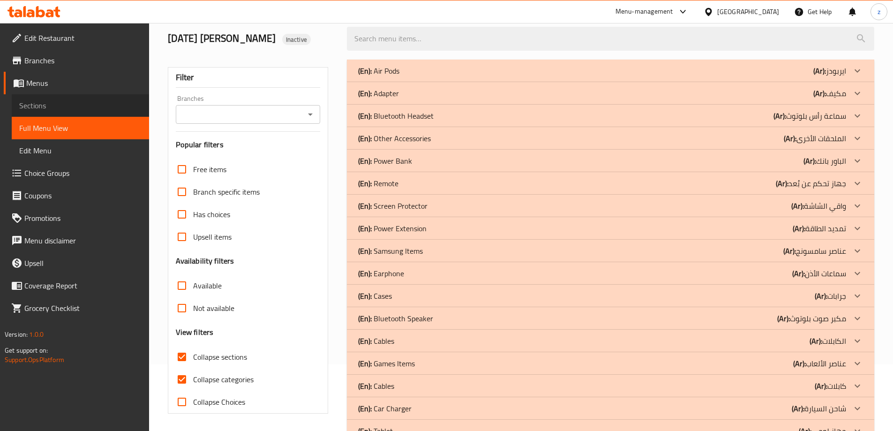
click at [48, 108] on span "Sections" at bounding box center [80, 105] width 122 height 11
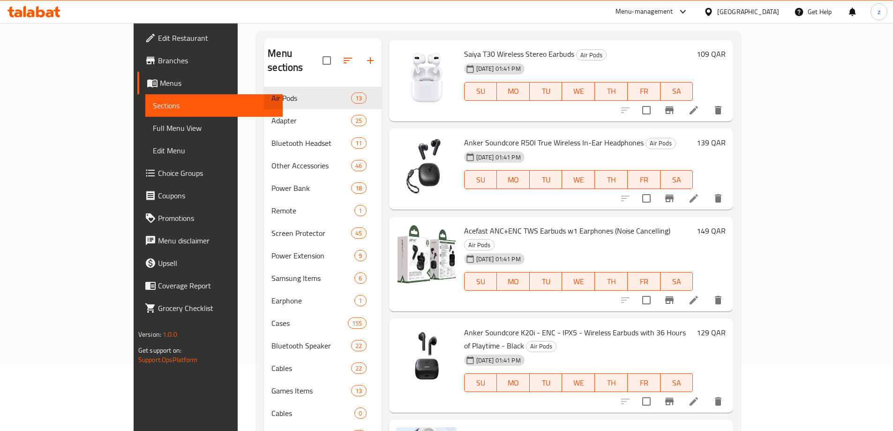
scroll to position [234, 0]
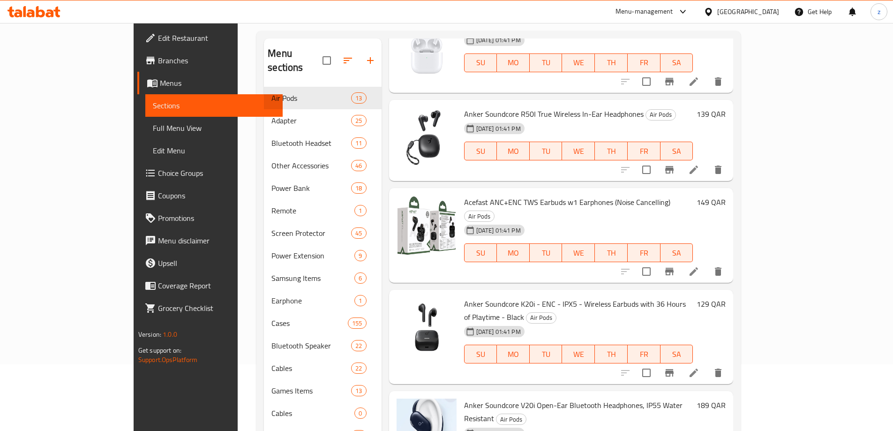
click at [153, 130] on span "Full Menu View" at bounding box center [214, 127] width 122 height 11
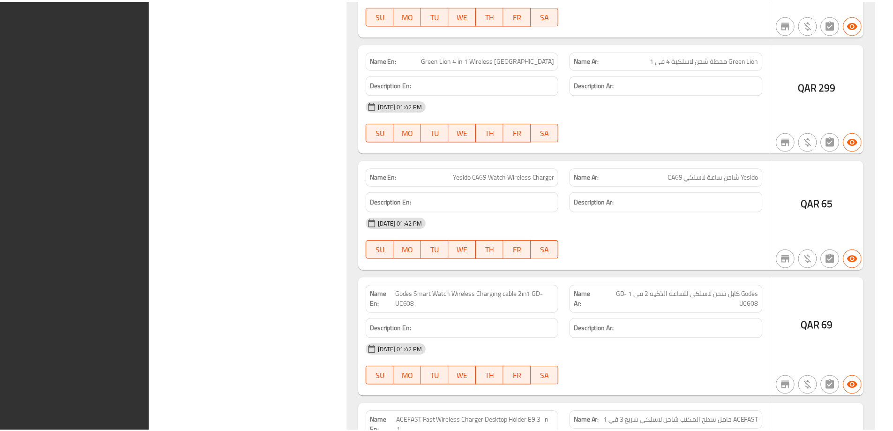
scroll to position [60555, 0]
